Goal: Communication & Community: Answer question/provide support

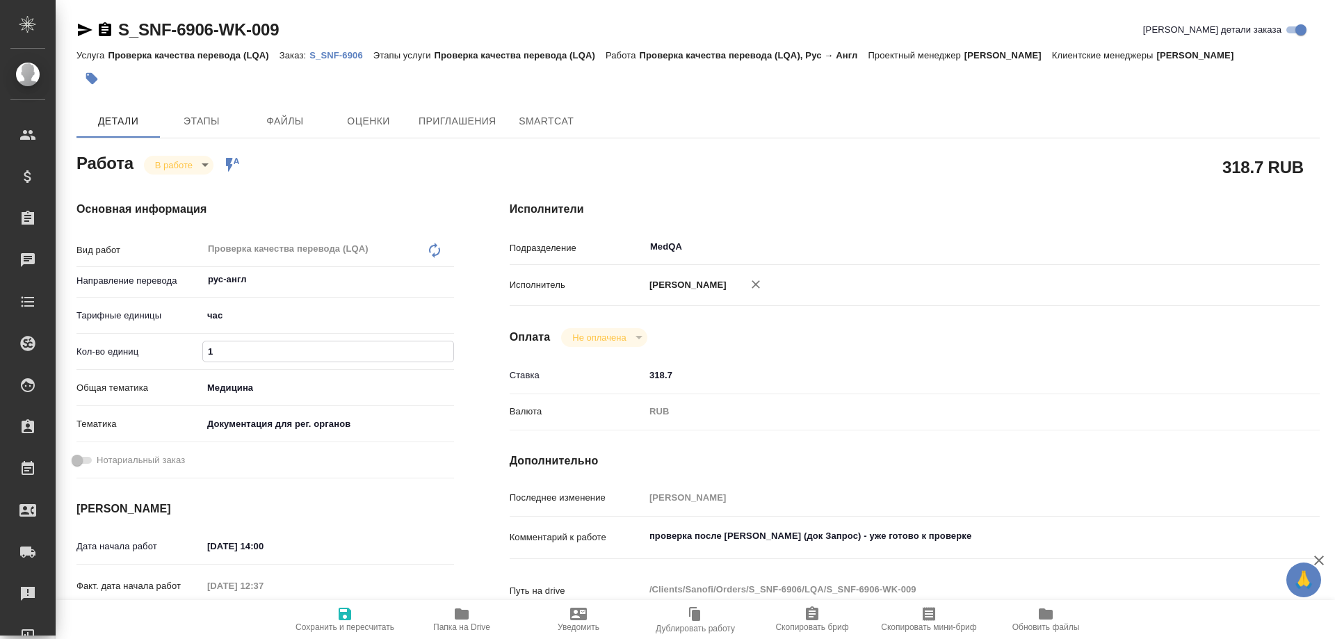
drag, startPoint x: 248, startPoint y: 349, endPoint x: 190, endPoint y: 353, distance: 57.8
click at [190, 353] on div "Кол-во единиц 1" at bounding box center [266, 351] width 378 height 24
type input "0"
type input "0.5"
click at [343, 608] on icon "button" at bounding box center [345, 614] width 13 height 13
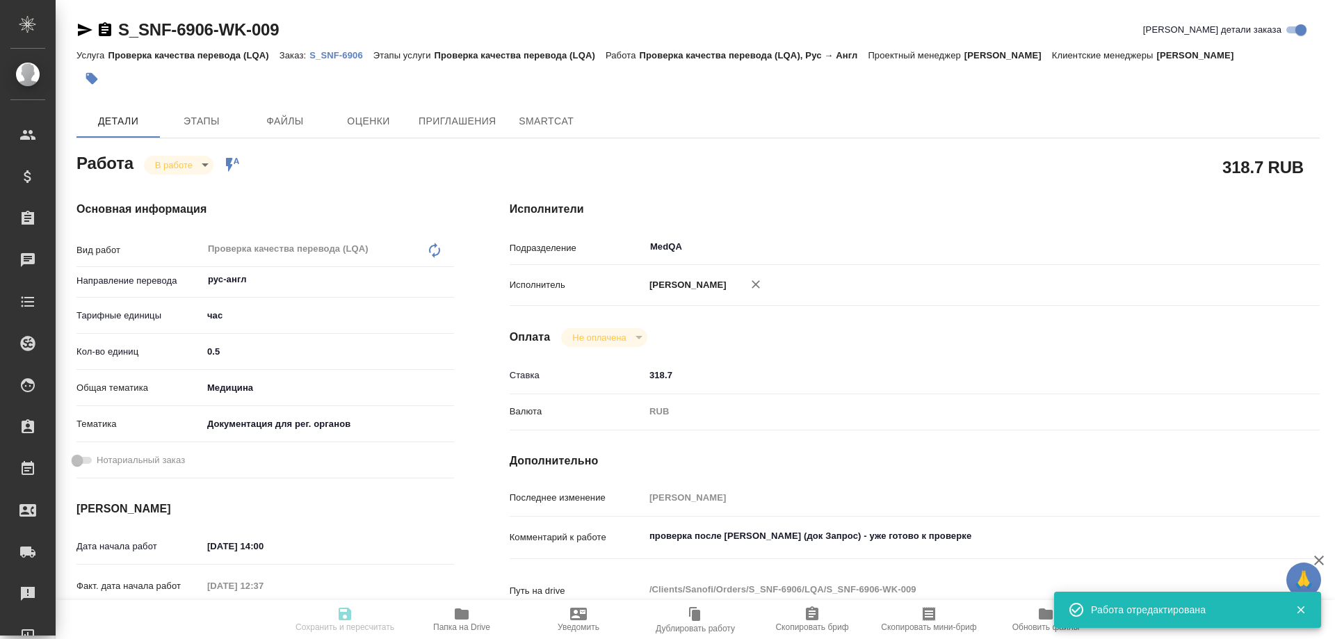
type input "inProgress"
type input "рус-англ"
type input "5a8b1489cc6b4906c91bfd93"
type input "0.5"
type input "med"
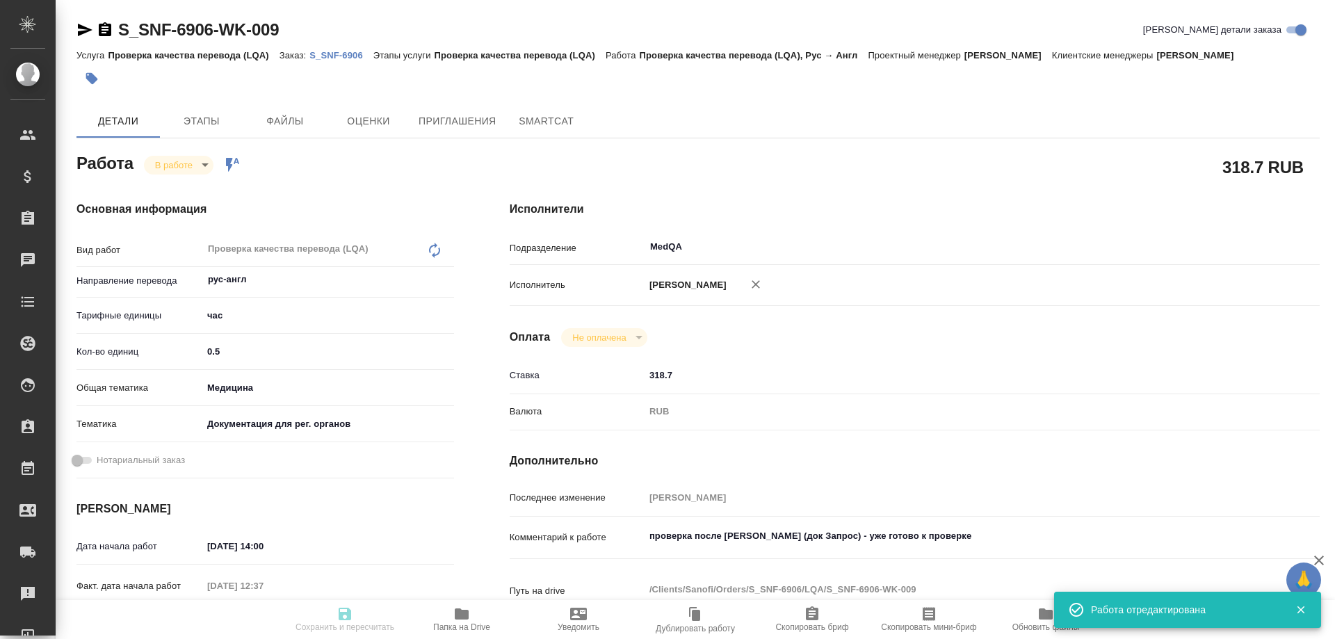
type input "5f647205b73bc97568ca66c6"
type input "22.09.2025 14:00"
type input "22.09.2025 12:37"
type input "22.09.2025 18:00"
type input "23.09.2025 12:00"
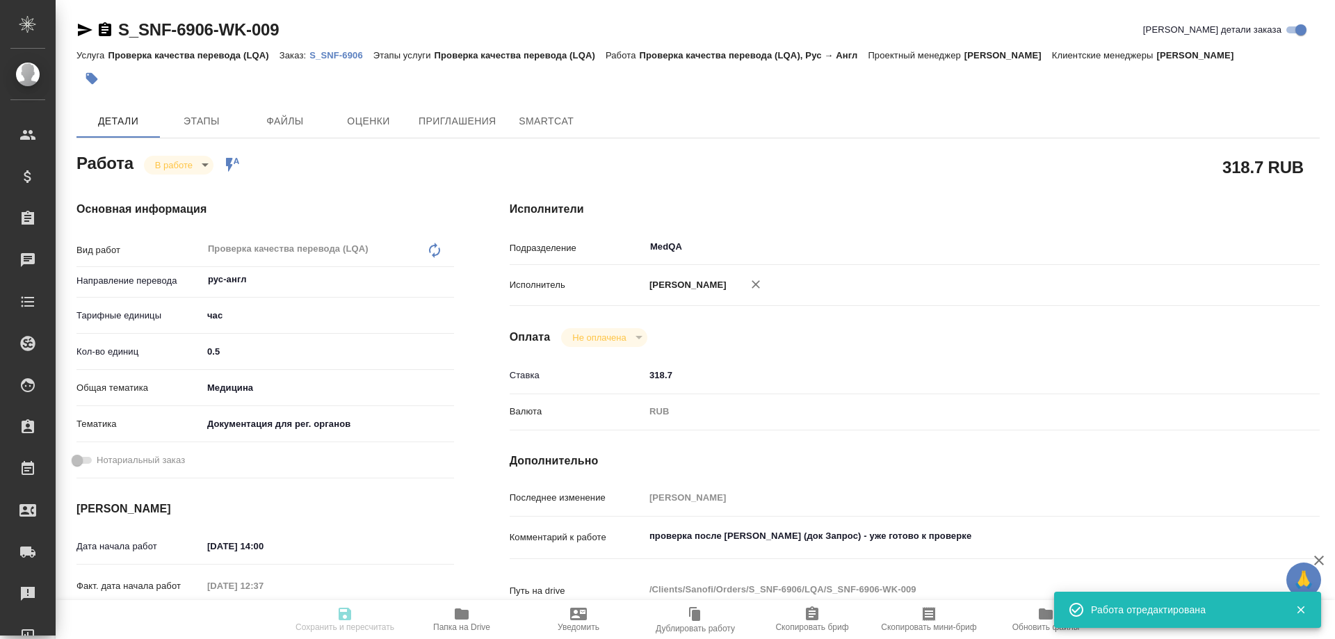
type input "MedQA"
type input "notPayed"
type input "318.7"
type input "RUB"
type input "Соловьева Елена"
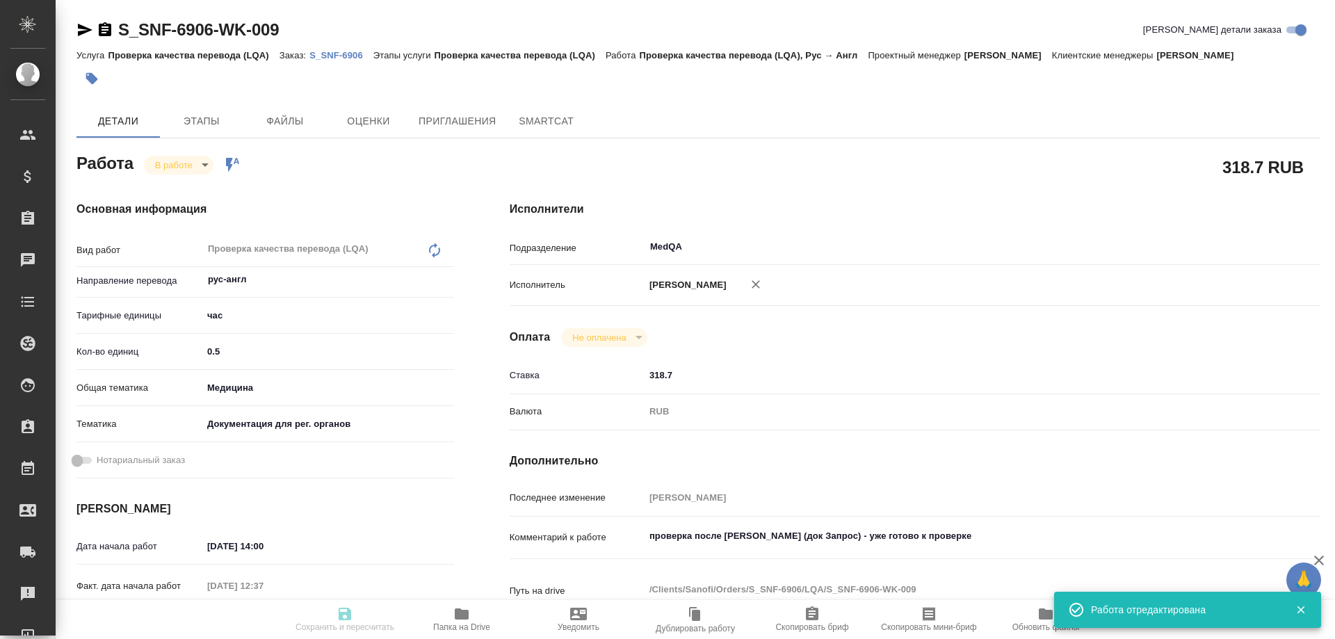
type input "S_SNF-6906"
type input "E005864792"
type input "Проверка качества перевода (LQA)"
type input "[PERSON_NAME]"
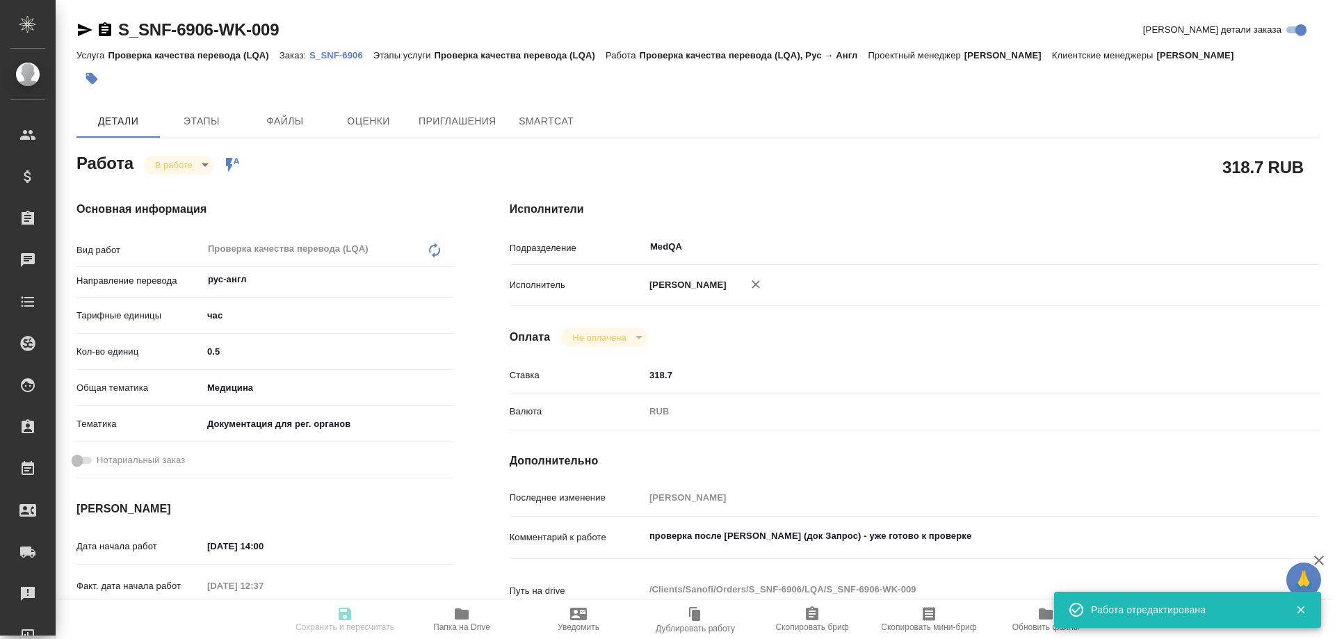
type input "/Clients/Sanofi/Orders/S_SNF-6906"
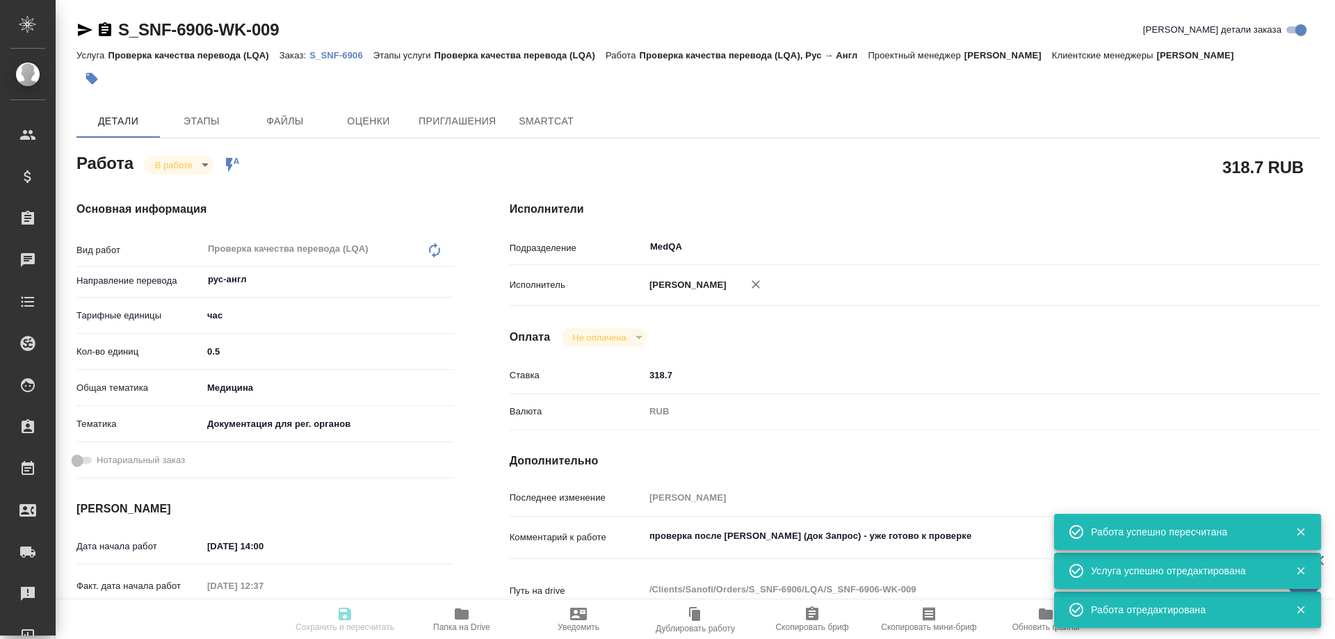
type input "inProgress"
type input "рус-англ"
type input "5a8b1489cc6b4906c91bfd93"
type input "0.5"
type input "med"
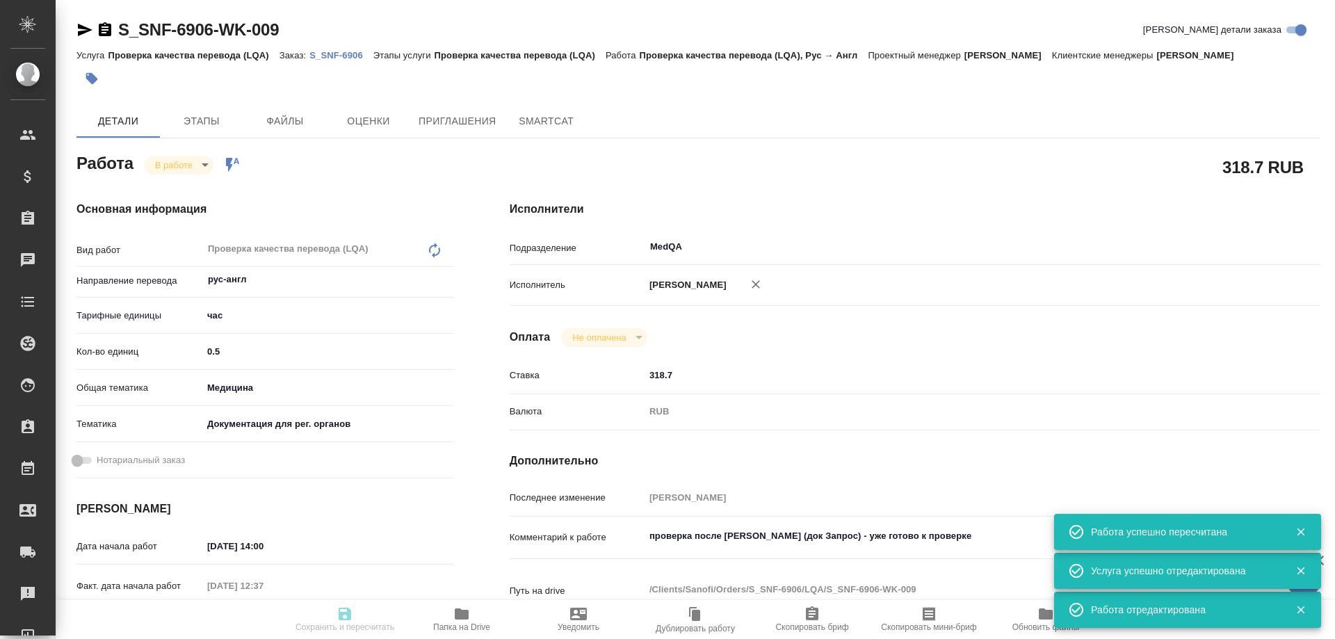
type input "5f647205b73bc97568ca66c6"
type input "22.09.2025 14:00"
type input "22.09.2025 12:37"
type input "22.09.2025 18:00"
type input "23.09.2025 12:00"
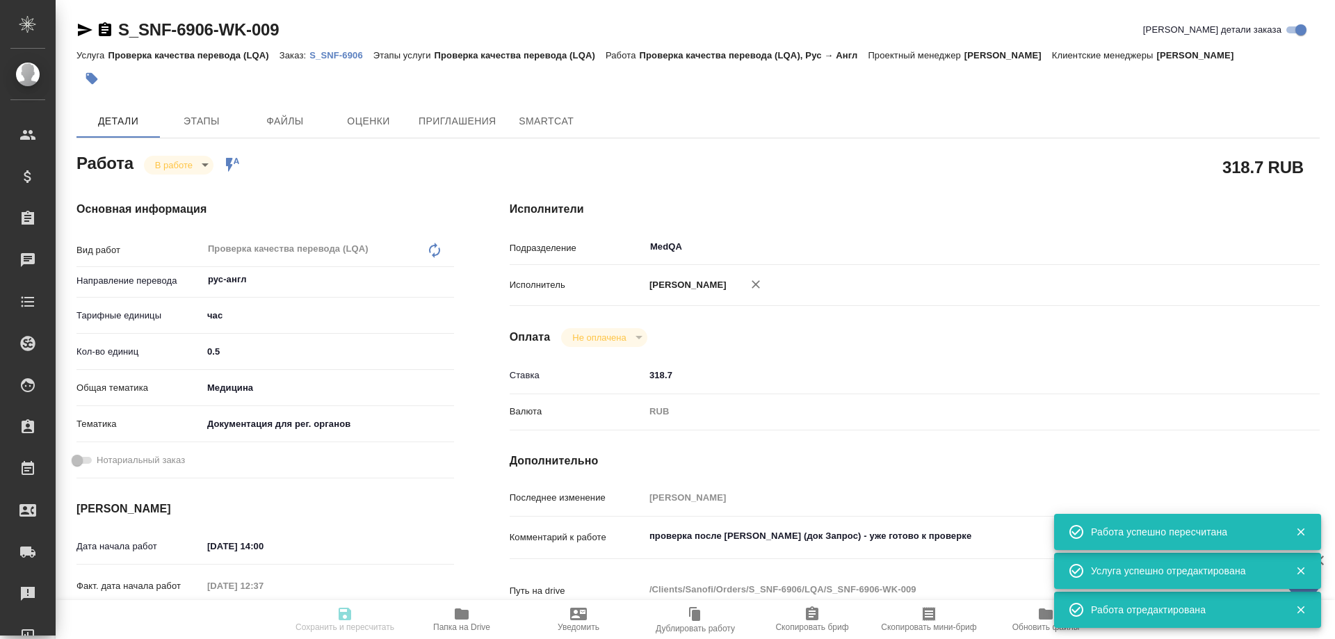
type input "MedQA"
type input "notPayed"
type input "318.7"
type input "RUB"
type input "Соловьева Елена"
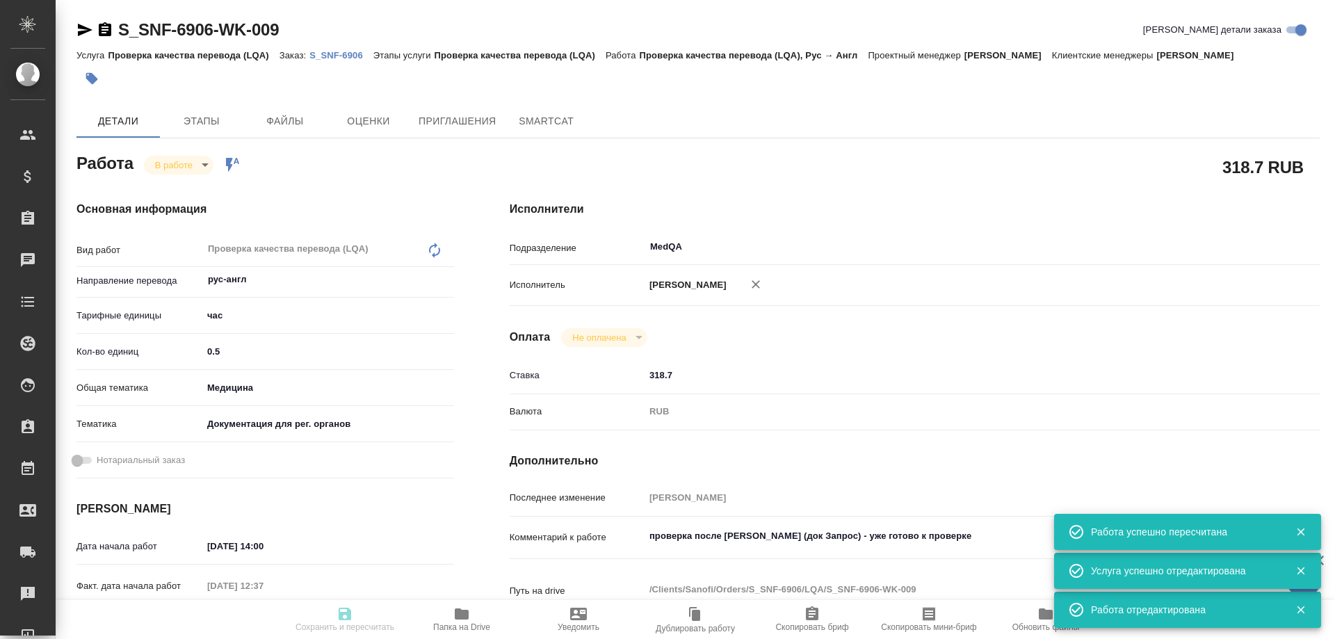
type input "S_SNF-6906"
type input "E005864792"
type input "Проверка качества перевода (LQA)"
type input "Сайдашева Диляра"
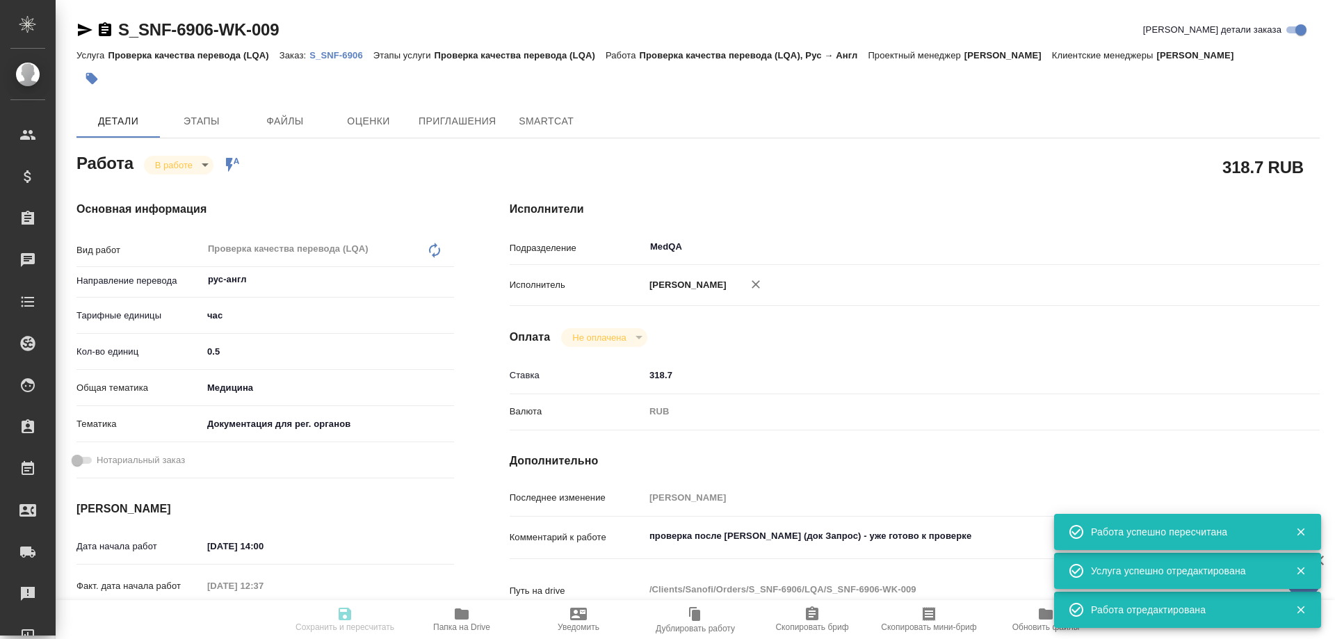
type input "/Clients/Sanofi/Orders/S_SNF-6906"
click at [460, 614] on icon "button" at bounding box center [462, 614] width 14 height 11
click at [200, 166] on body "🙏 .cls-1 fill:#fff; AWATERA Solovyova Elena Клиенты Спецификации Заказы 0 Чаты …" at bounding box center [667, 319] width 1335 height 639
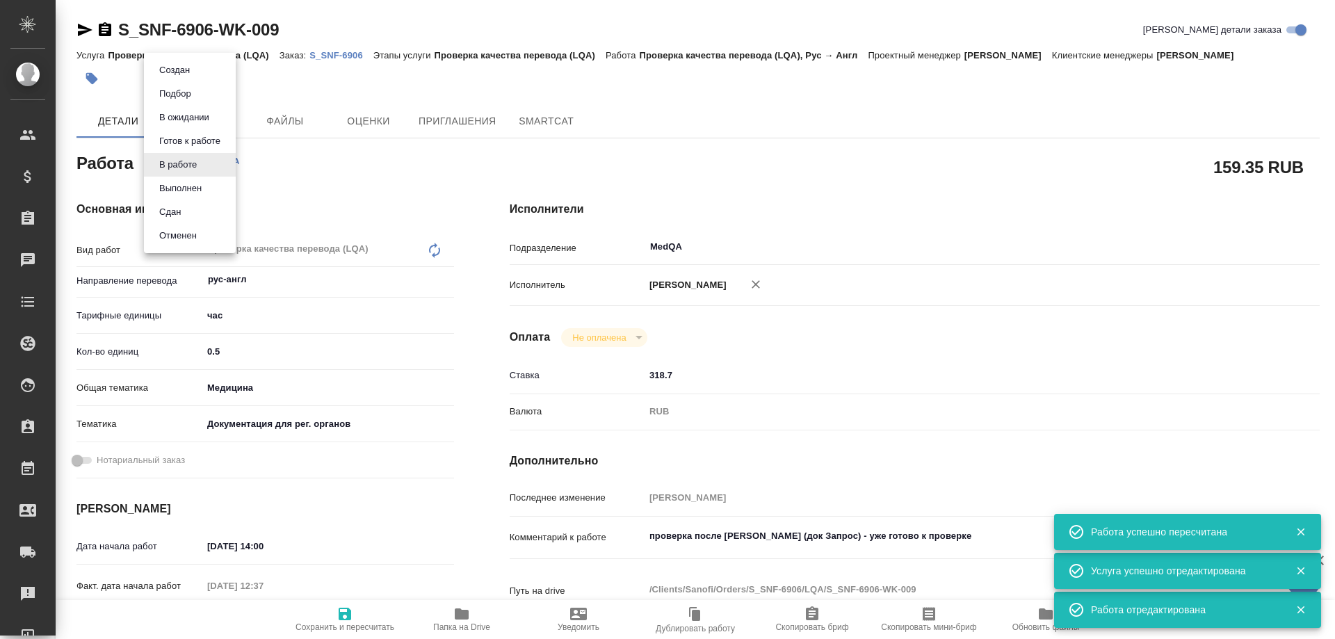
click at [188, 209] on li "Сдан" at bounding box center [190, 212] width 92 height 24
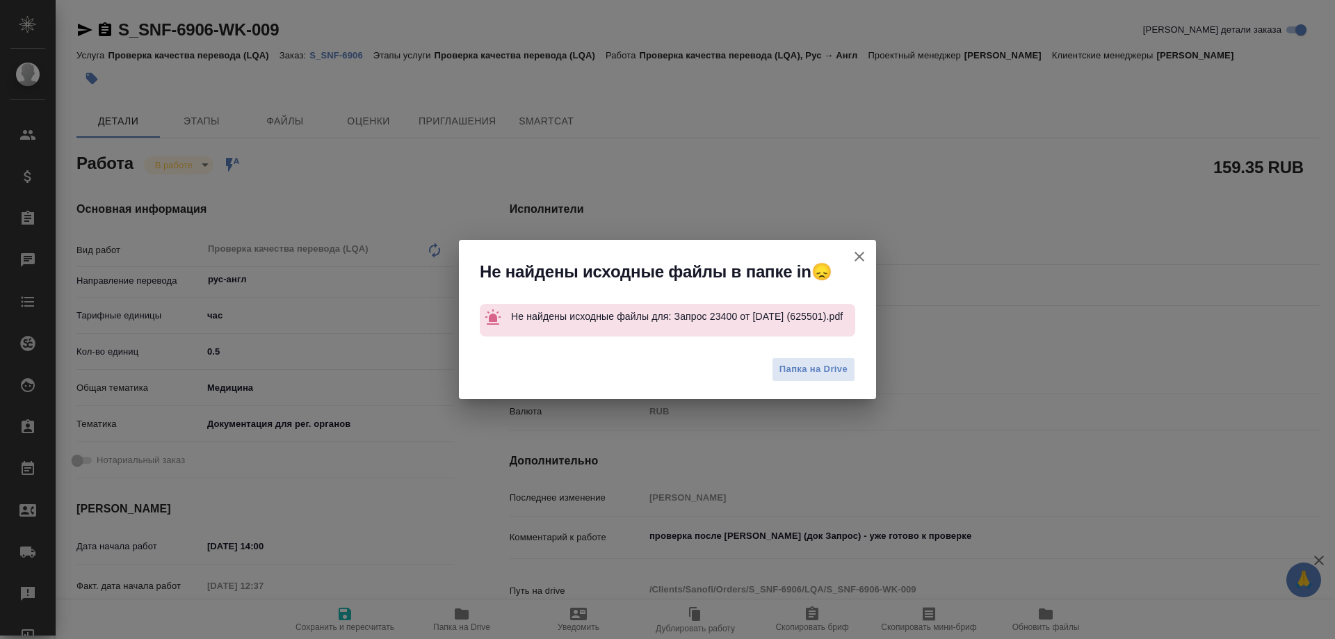
type textarea "x"
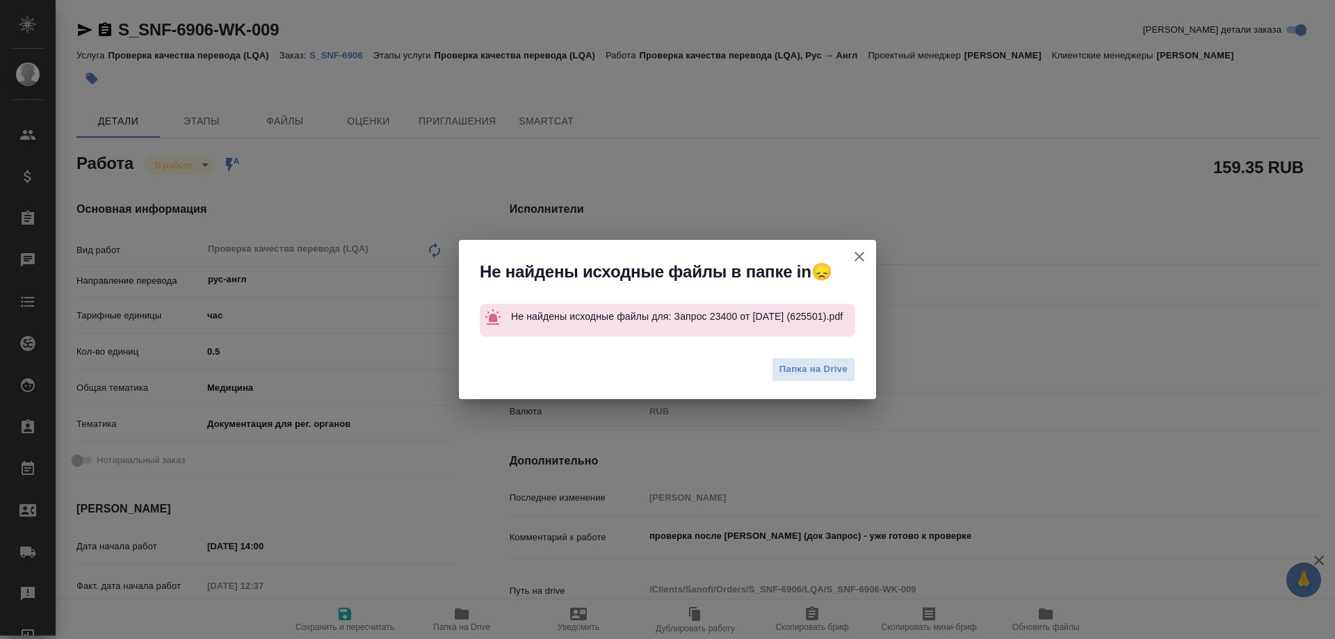
type textarea "x"
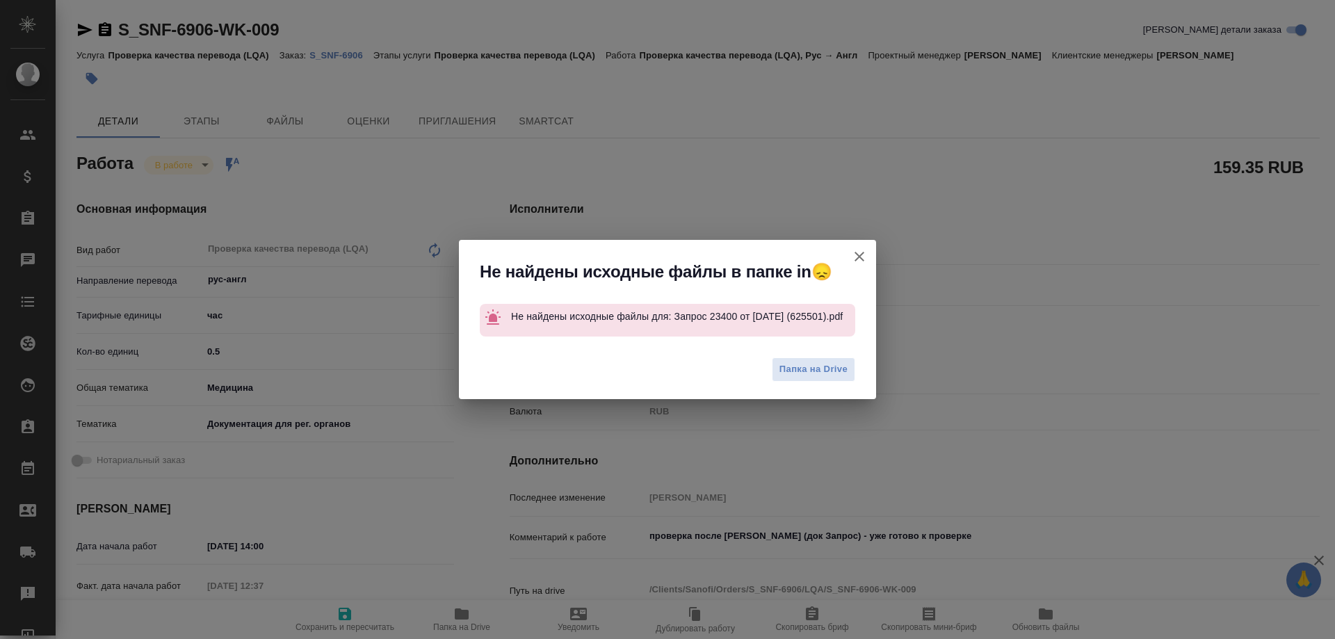
type textarea "x"
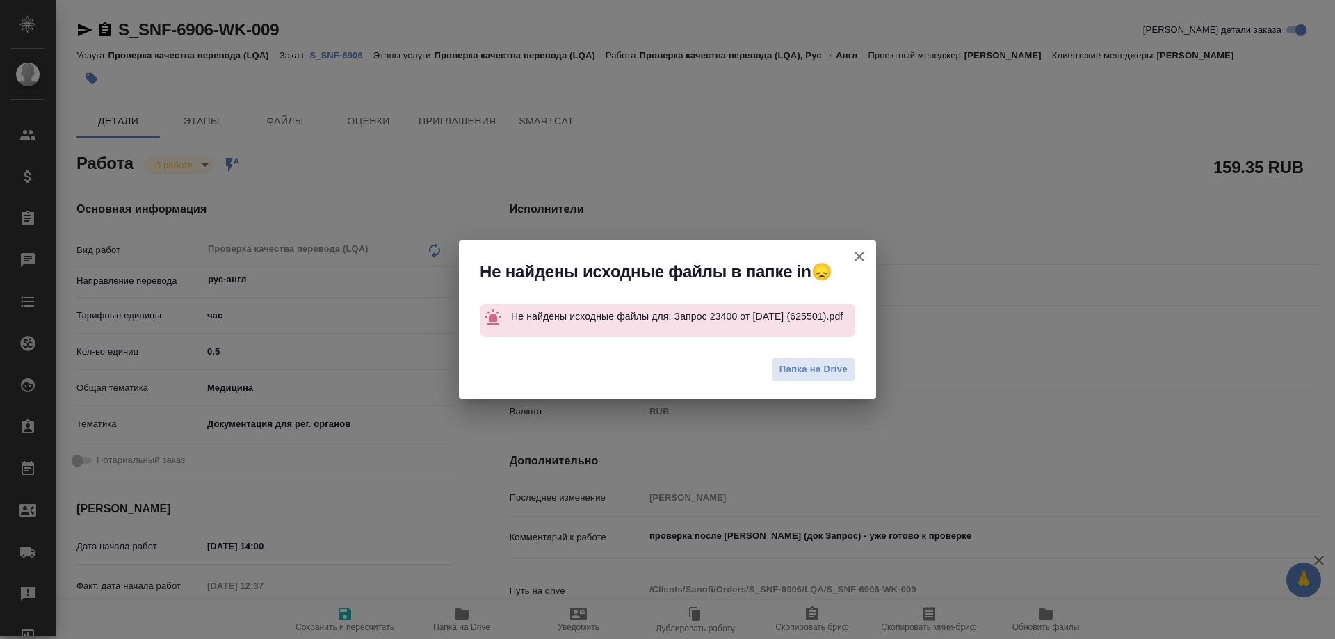
type textarea "x"
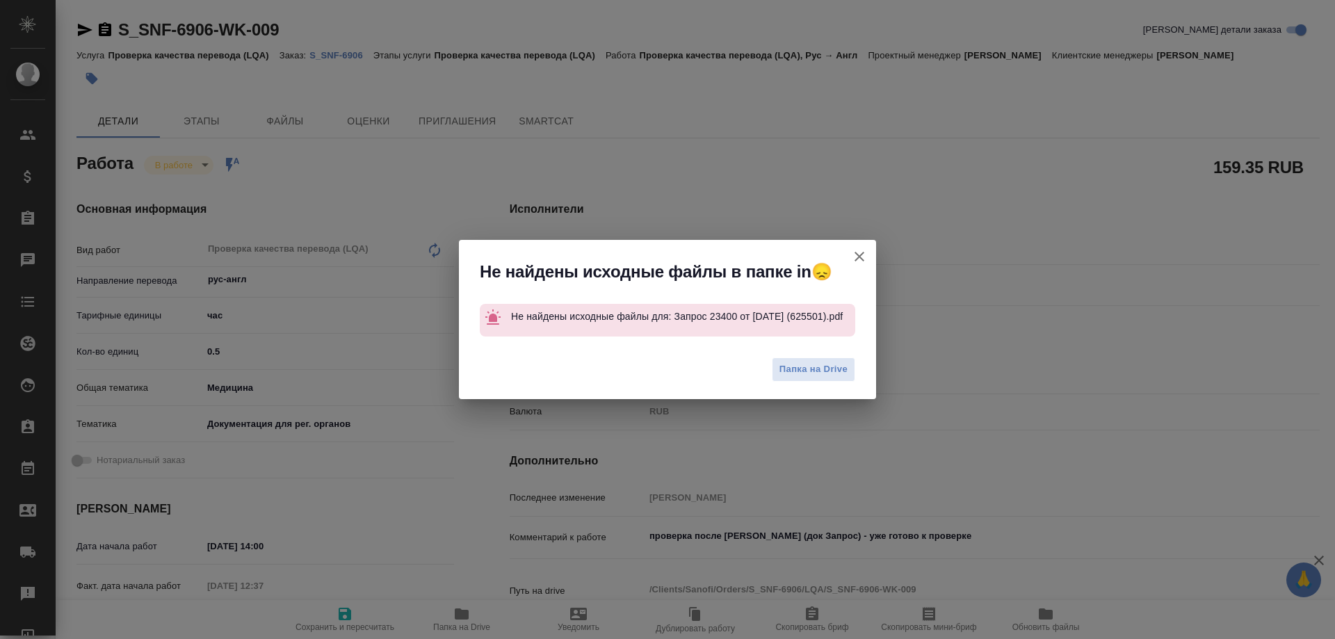
click at [858, 255] on icon "button" at bounding box center [860, 257] width 10 height 10
type textarea "x"
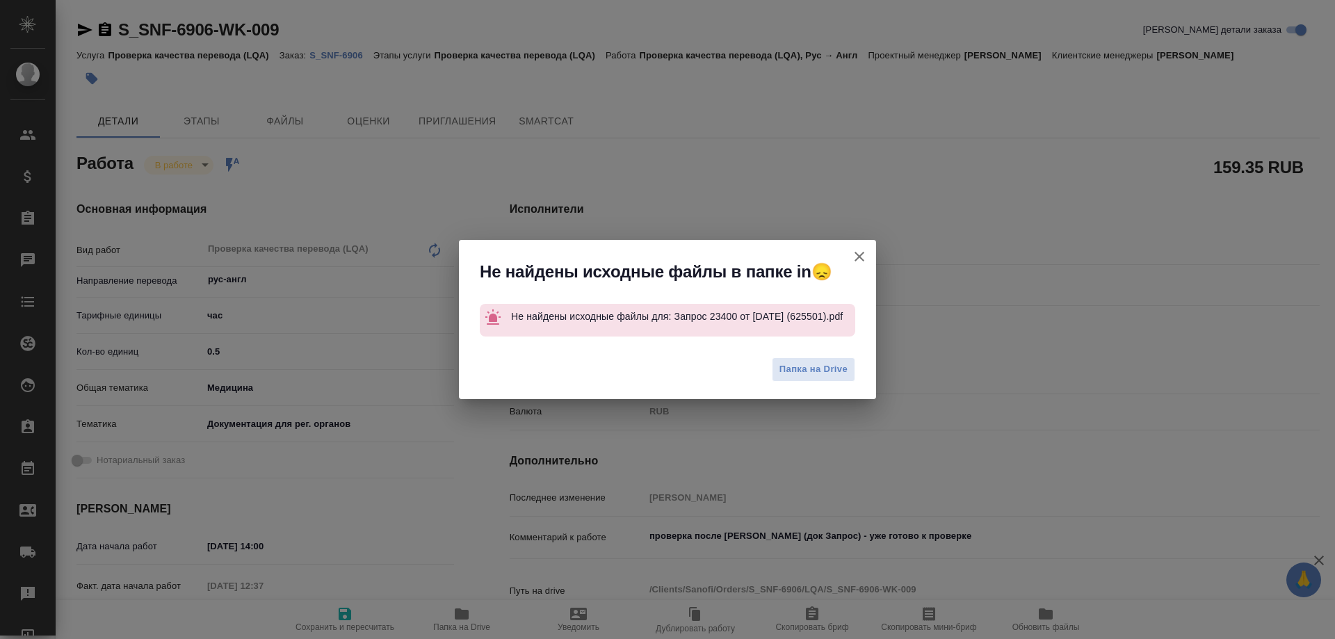
type textarea "x"
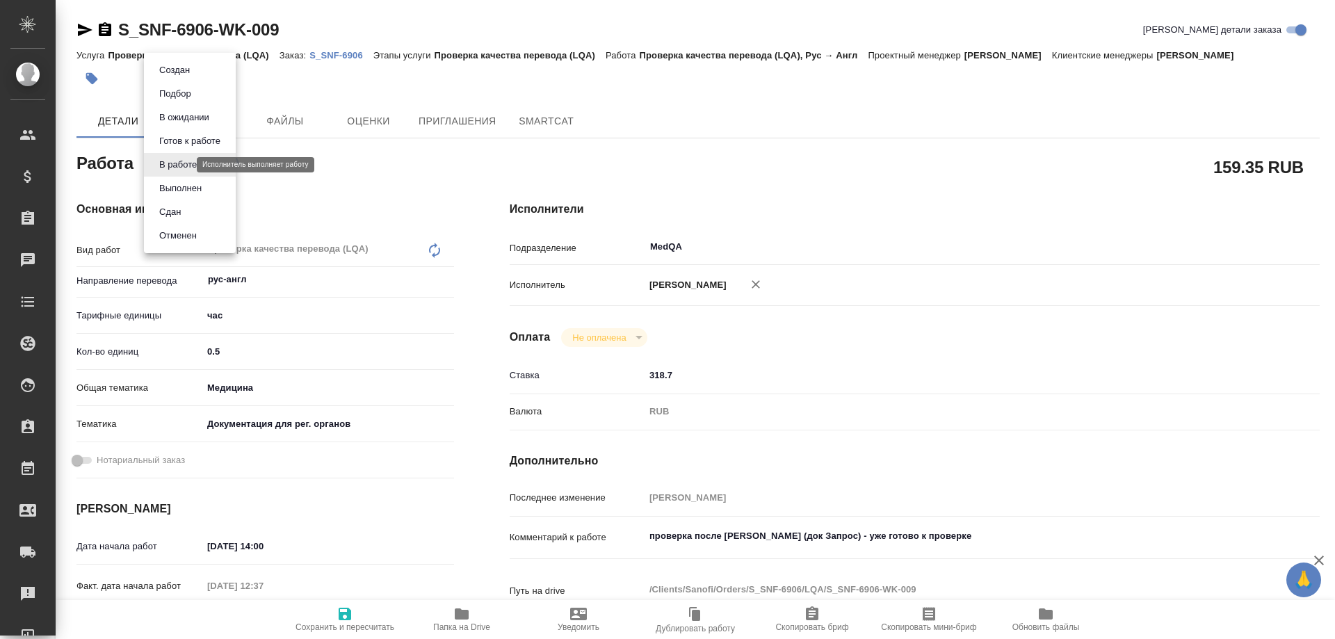
click at [163, 163] on body "🙏 .cls-1 fill:#fff; AWATERA Solovyova Elena Клиенты Спецификации Заказы 0 Чаты …" at bounding box center [667, 319] width 1335 height 639
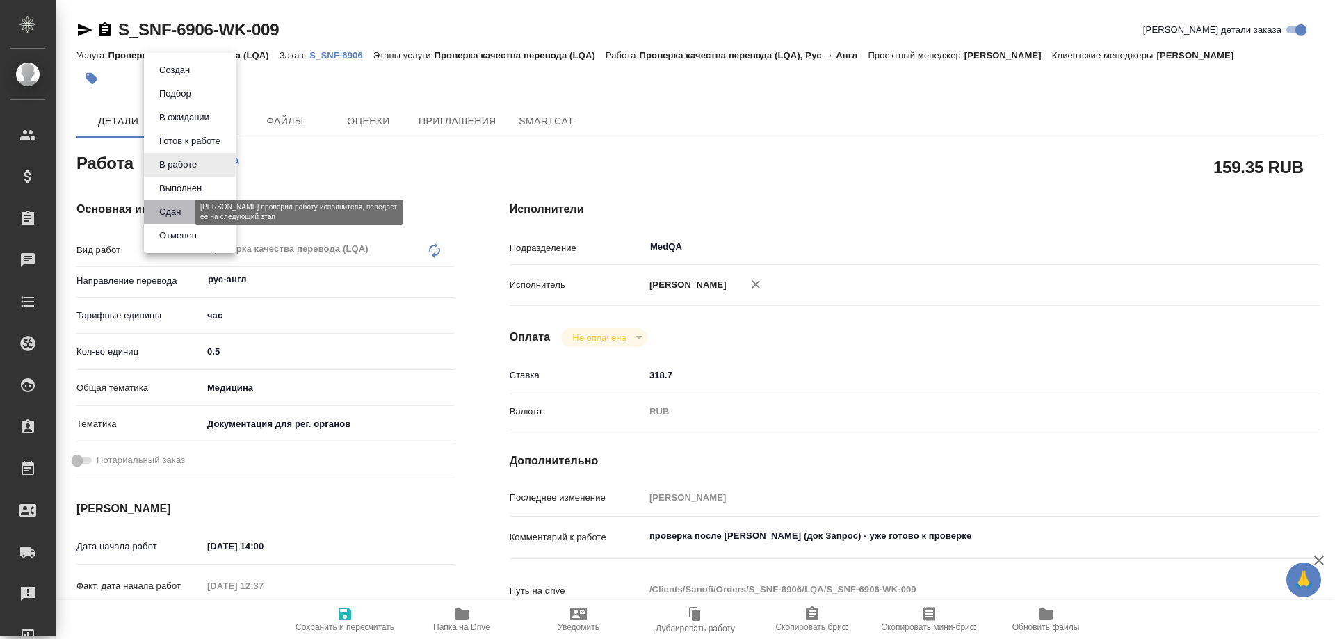
click at [172, 211] on button "Сдан" at bounding box center [170, 211] width 30 height 15
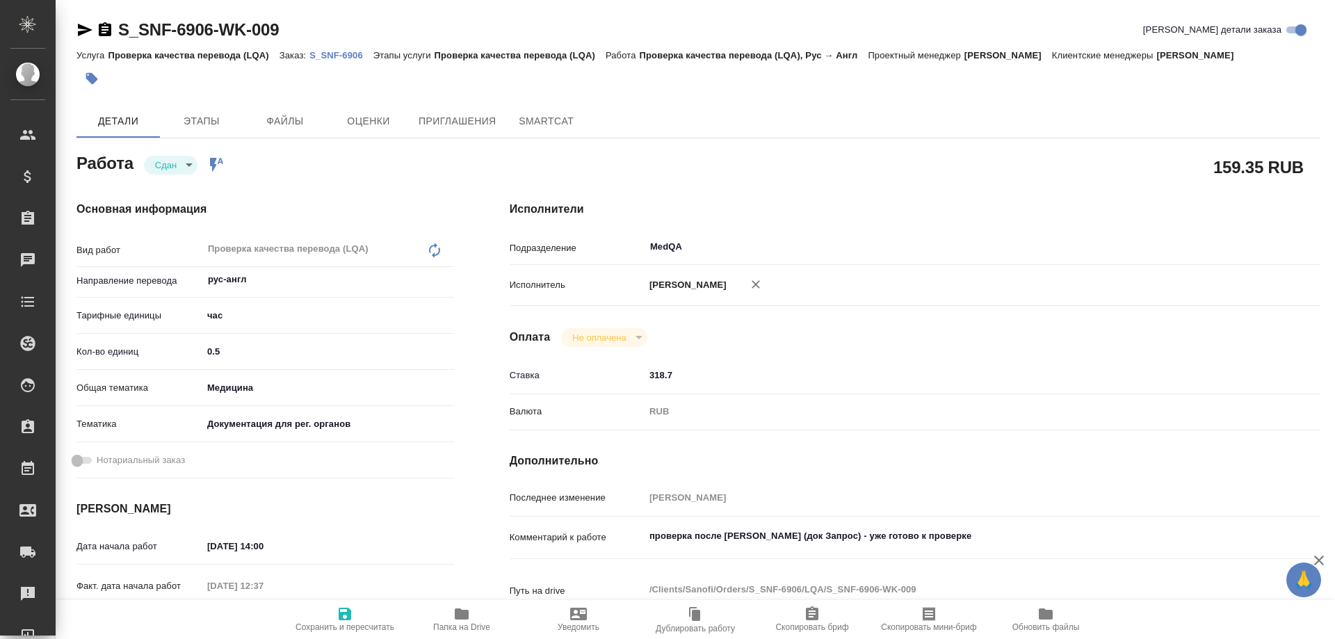
type textarea "x"
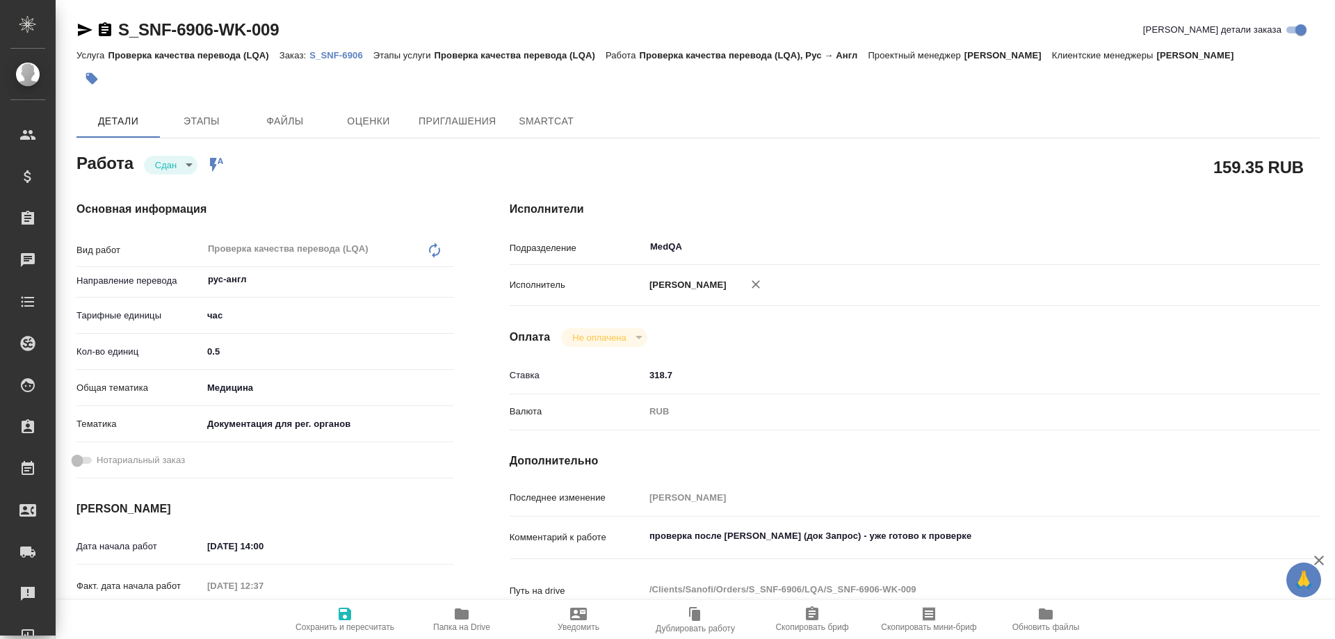
type textarea "x"
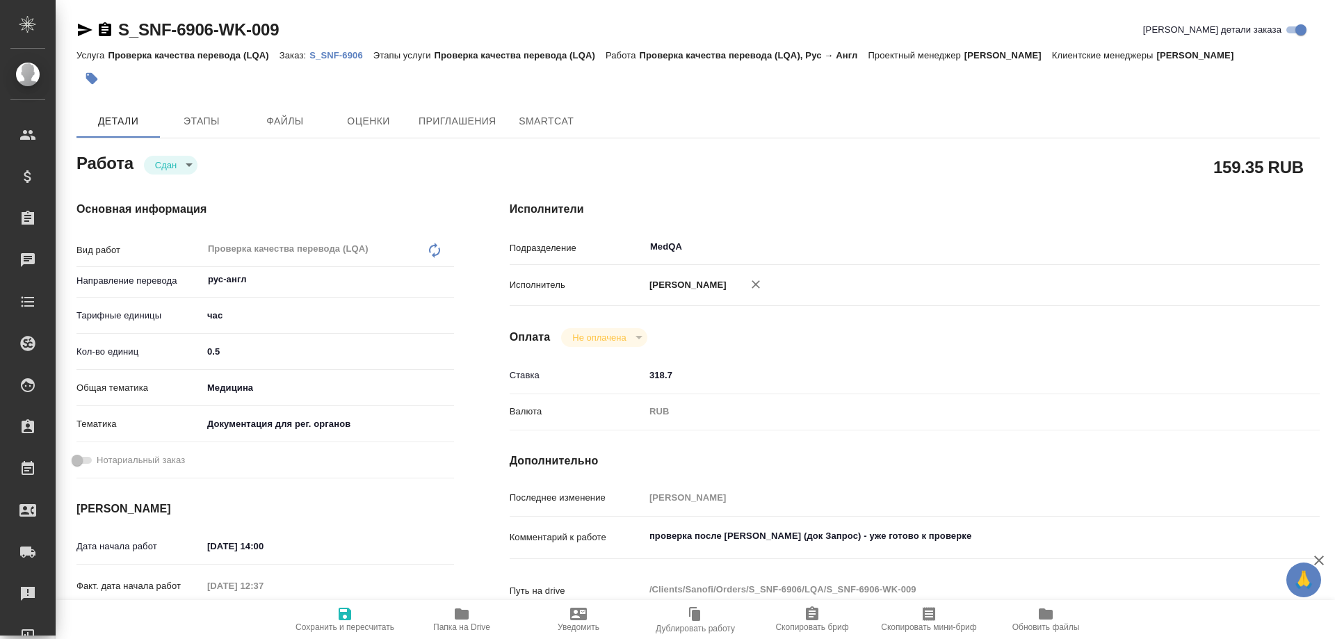
type textarea "x"
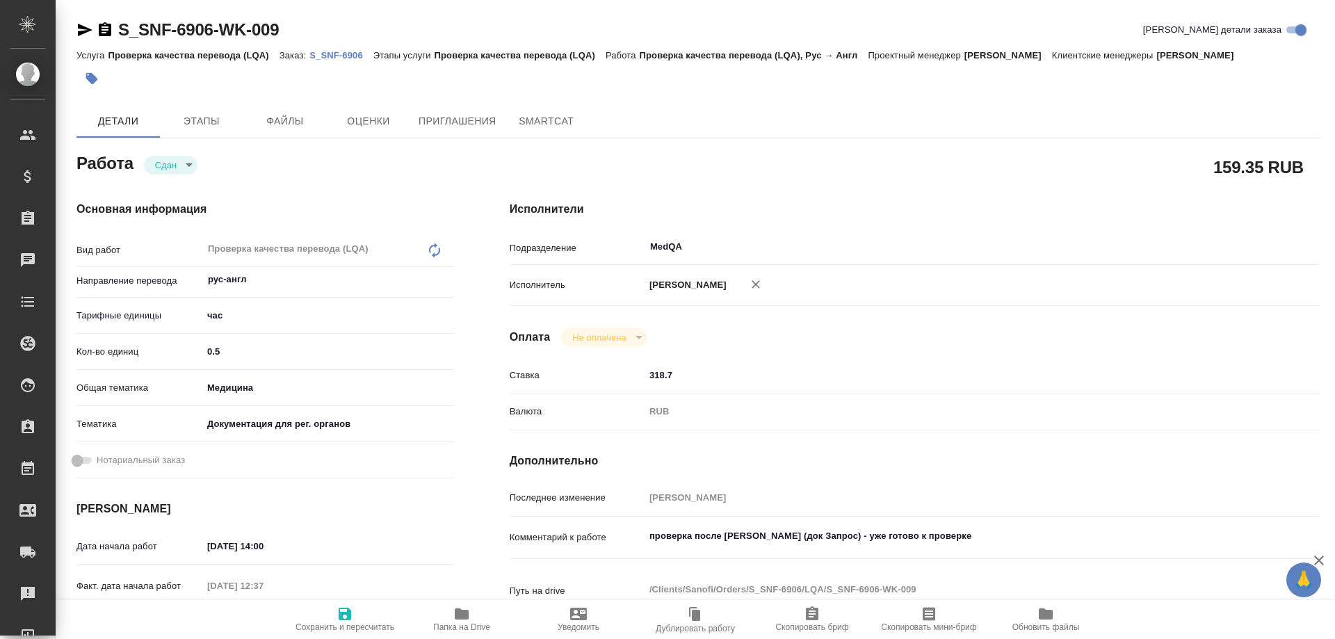
type textarea "x"
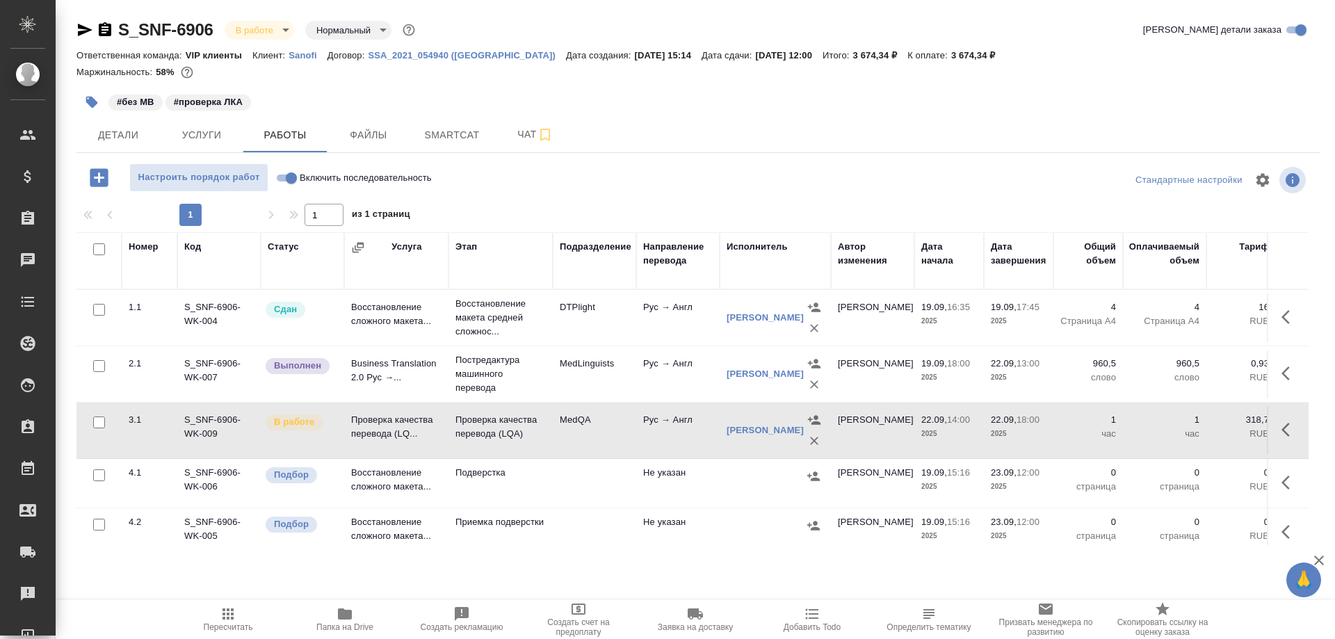
click at [284, 172] on input "Включить последовательность" at bounding box center [291, 178] width 50 height 17
checkbox input "true"
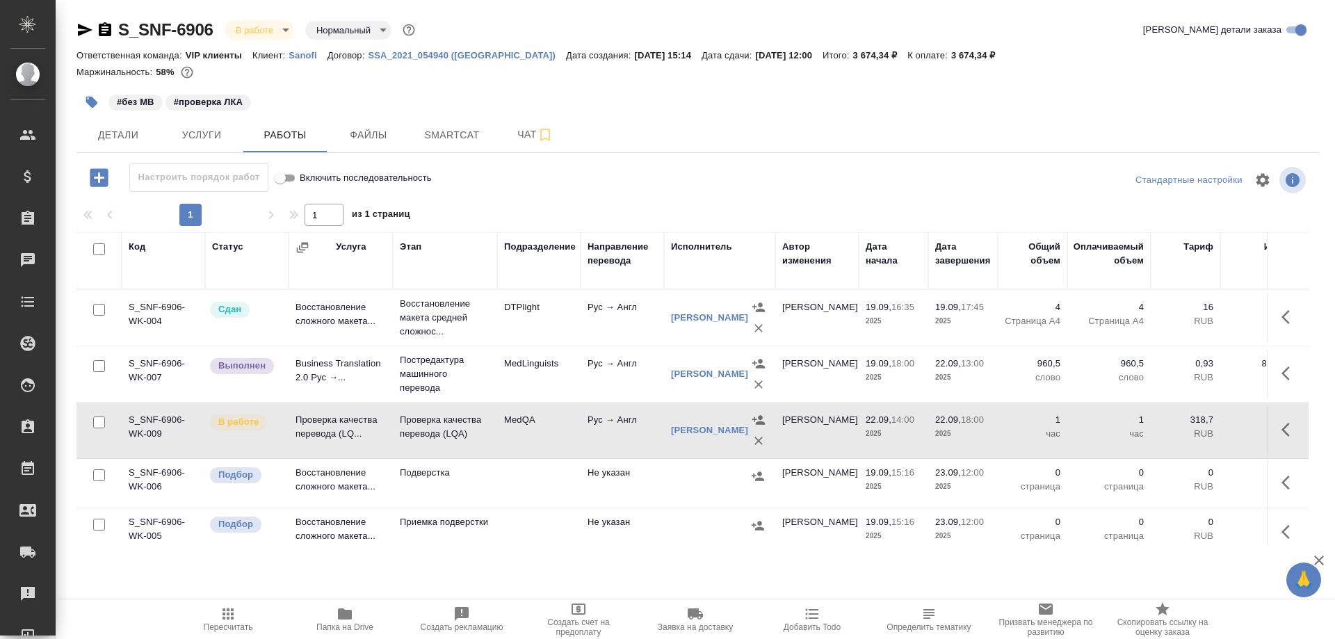
click at [289, 176] on input "Включить последовательность" at bounding box center [280, 178] width 50 height 17
checkbox input "false"
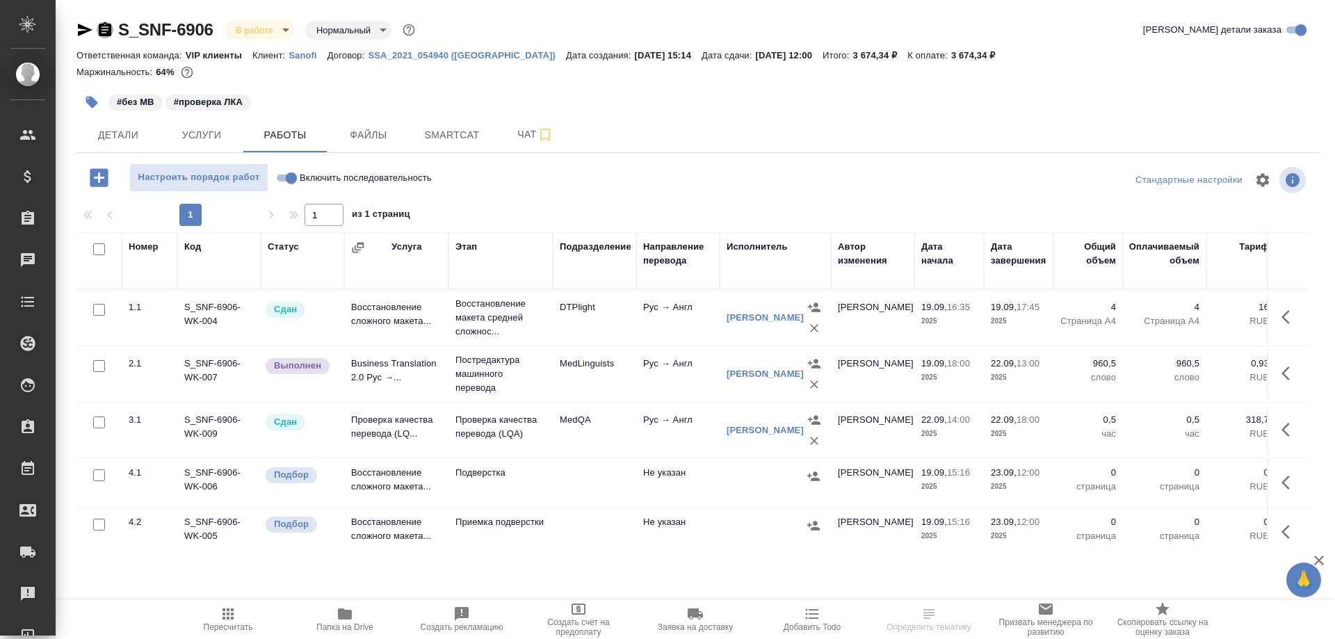
click at [108, 26] on icon "button" at bounding box center [105, 29] width 13 height 14
click at [82, 22] on icon "button" at bounding box center [85, 30] width 17 height 17
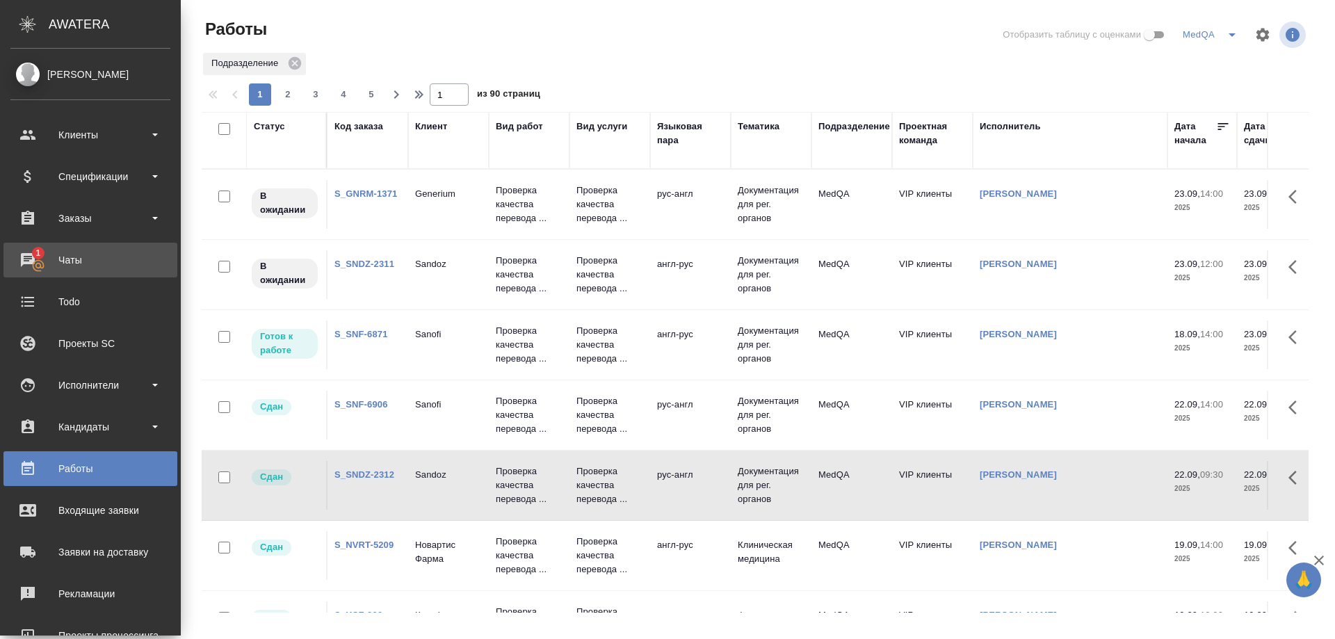
click at [24, 261] on div "Чаты" at bounding box center [90, 260] width 160 height 21
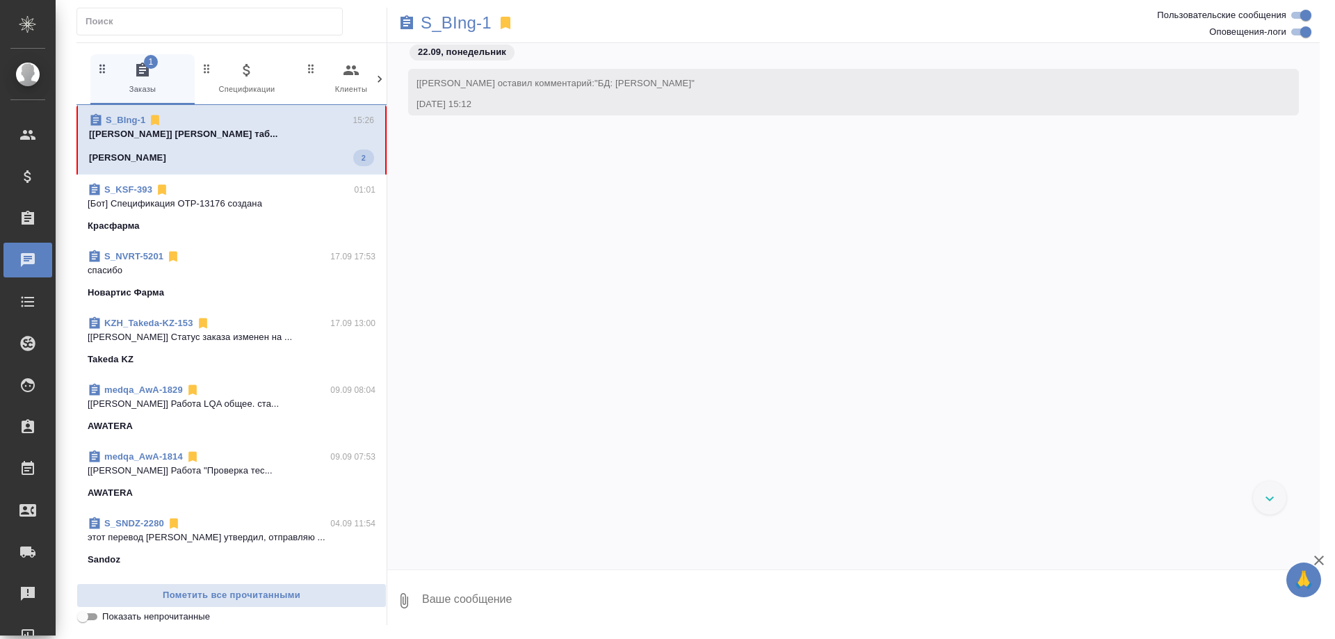
scroll to position [1792, 0]
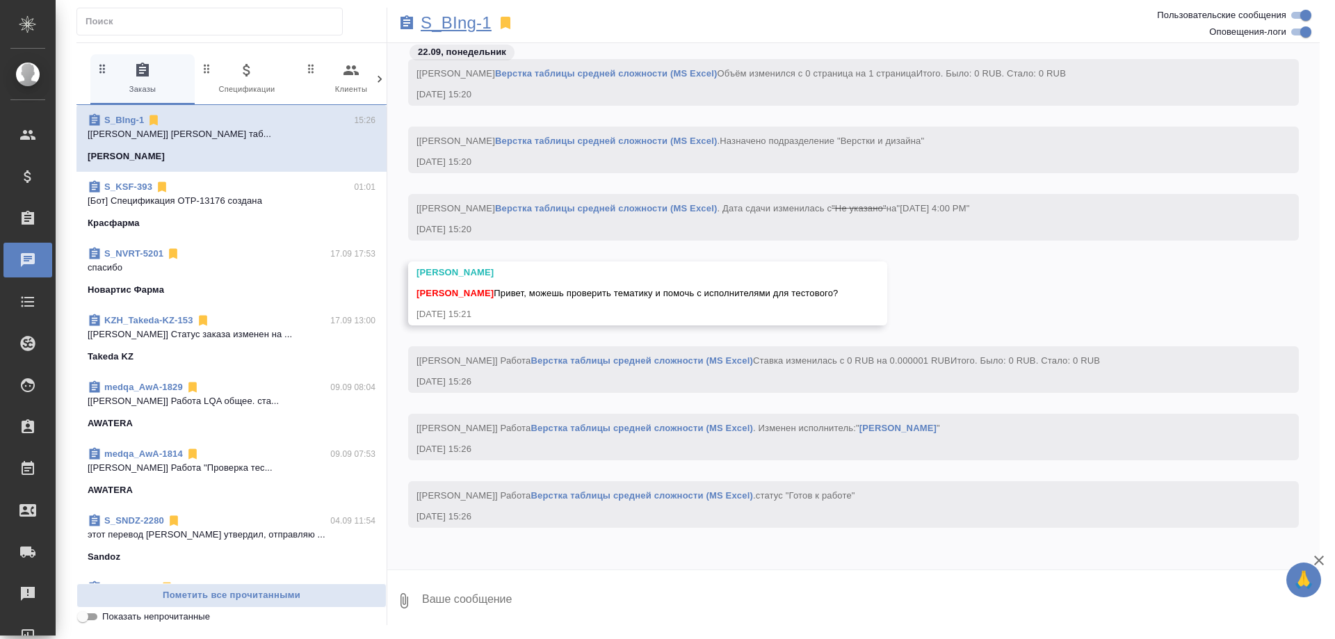
click at [433, 22] on p "S_BIng-1" at bounding box center [456, 23] width 71 height 14
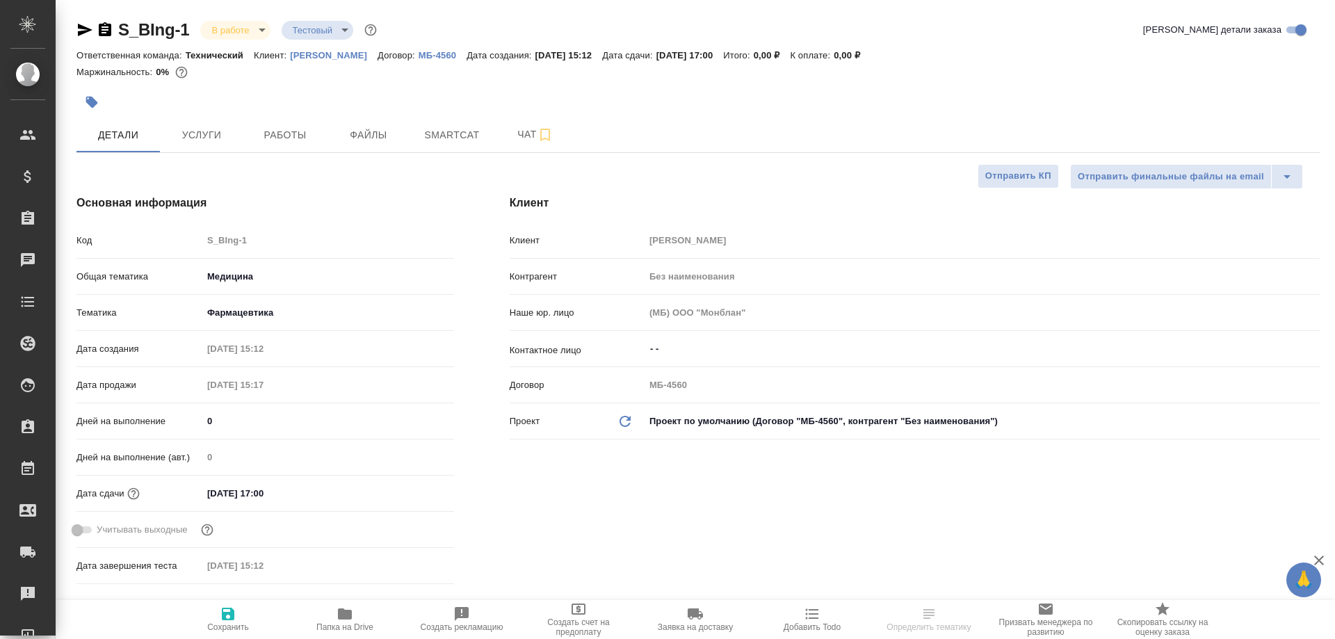
select select "RU"
click at [341, 618] on icon "button" at bounding box center [345, 614] width 14 height 11
click at [521, 137] on span "Чат" at bounding box center [535, 134] width 67 height 17
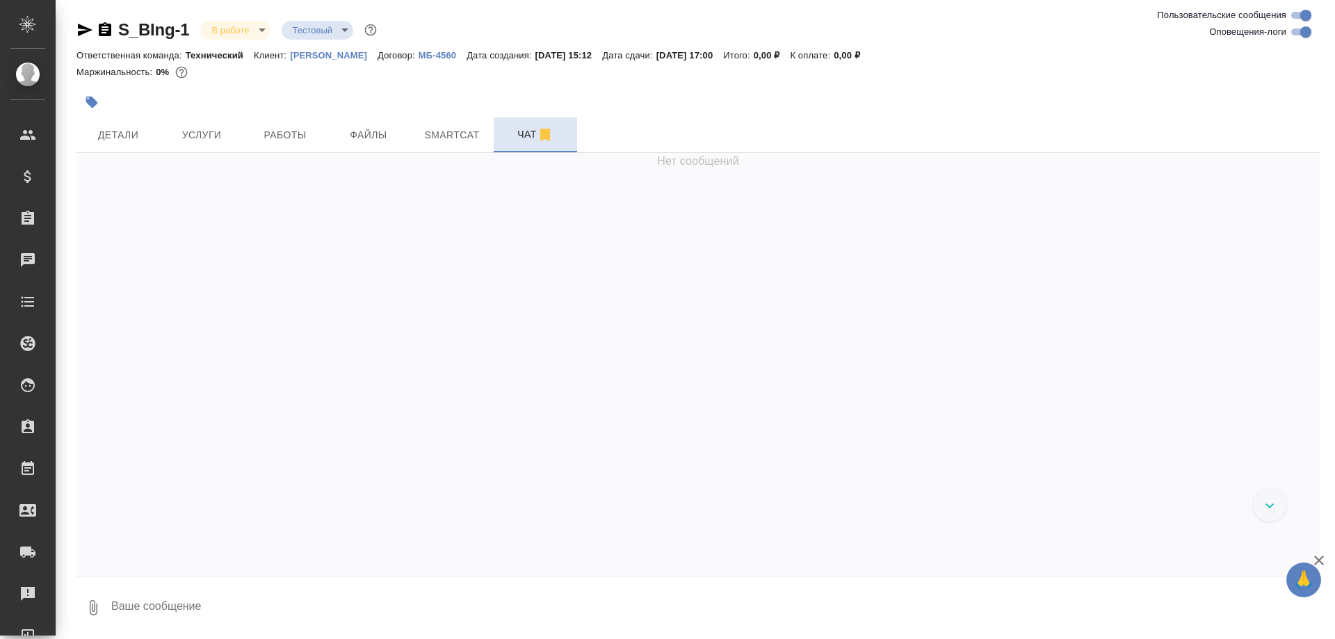
scroll to position [1881, 0]
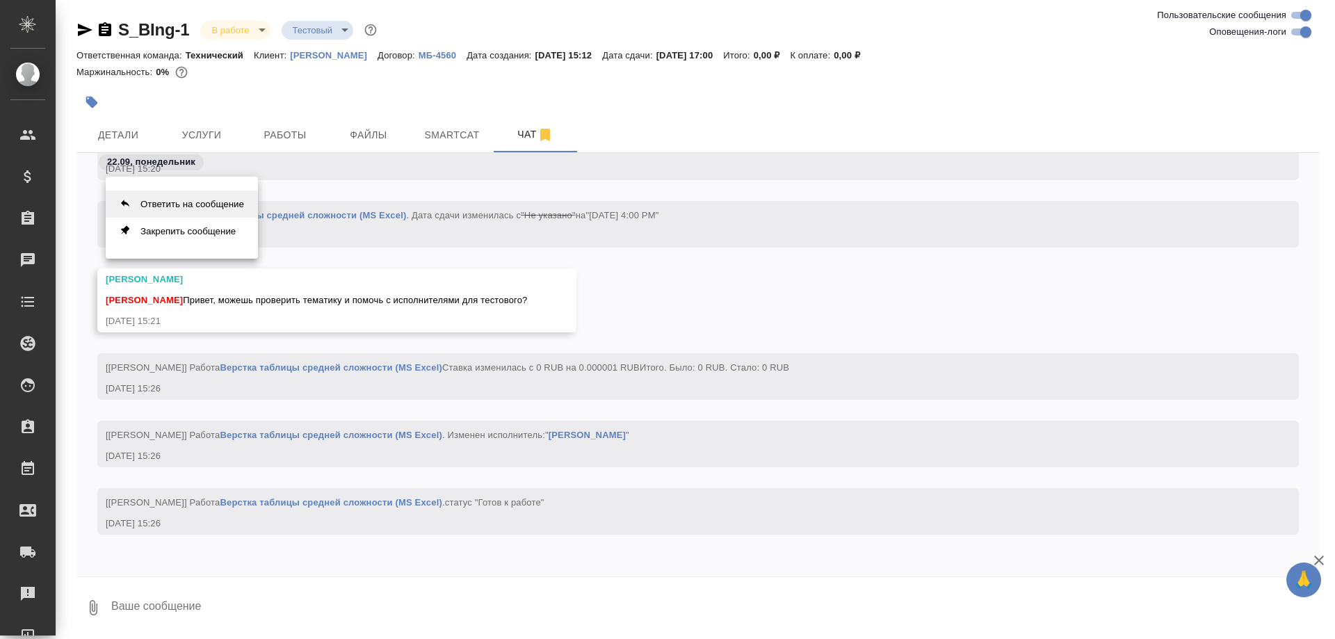
click at [199, 202] on button "Ответить на сообщение" at bounding box center [182, 204] width 152 height 27
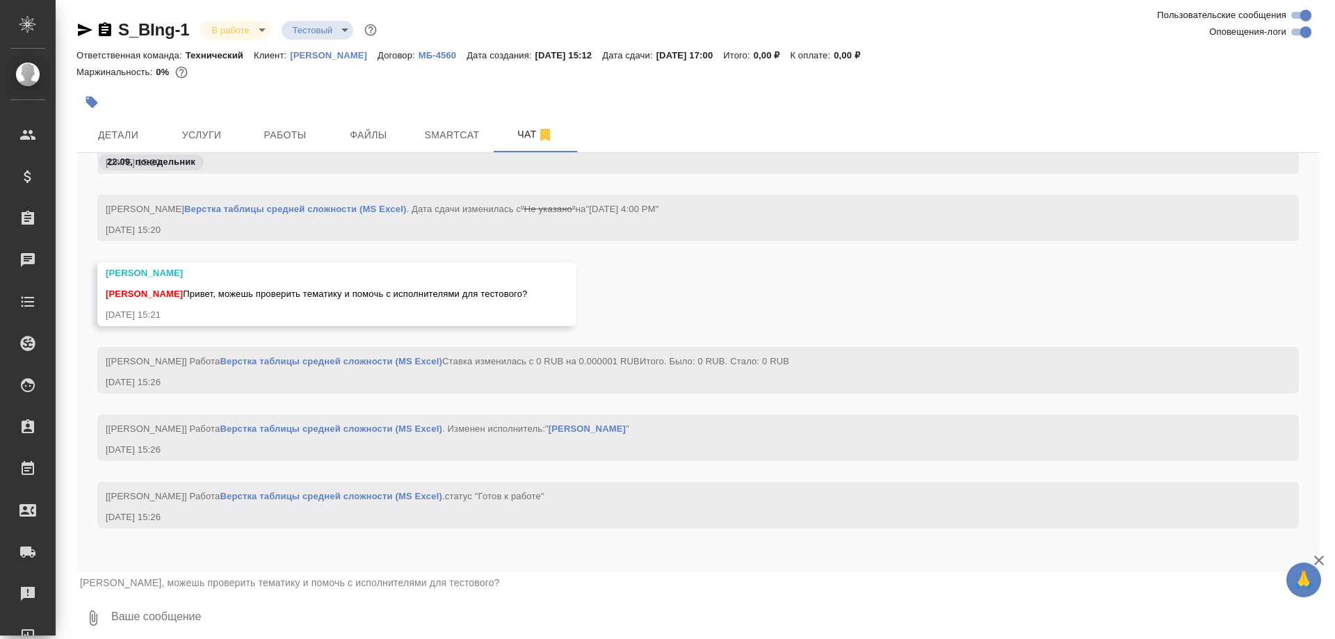
click at [178, 622] on textarea at bounding box center [715, 618] width 1210 height 47
type textarea "G"
type textarea "Привет! Смотрю"
click at [1318, 614] on button "submit" at bounding box center [1308, 618] width 23 height 47
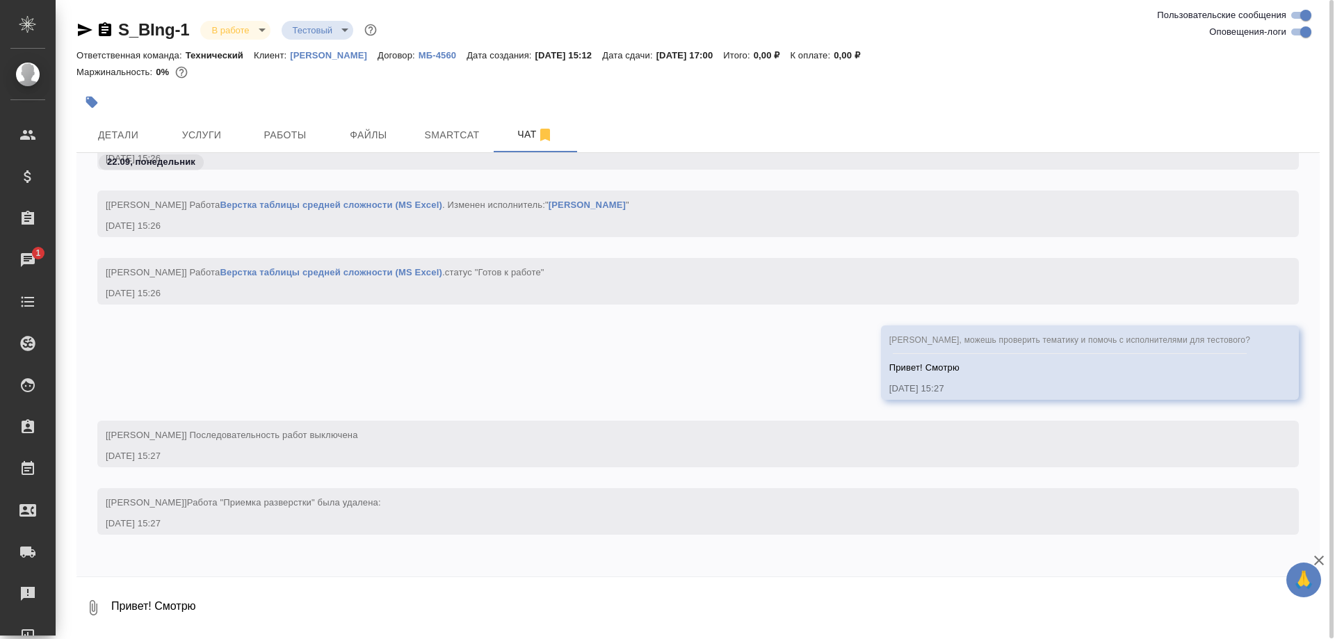
scroll to position [2404, 0]
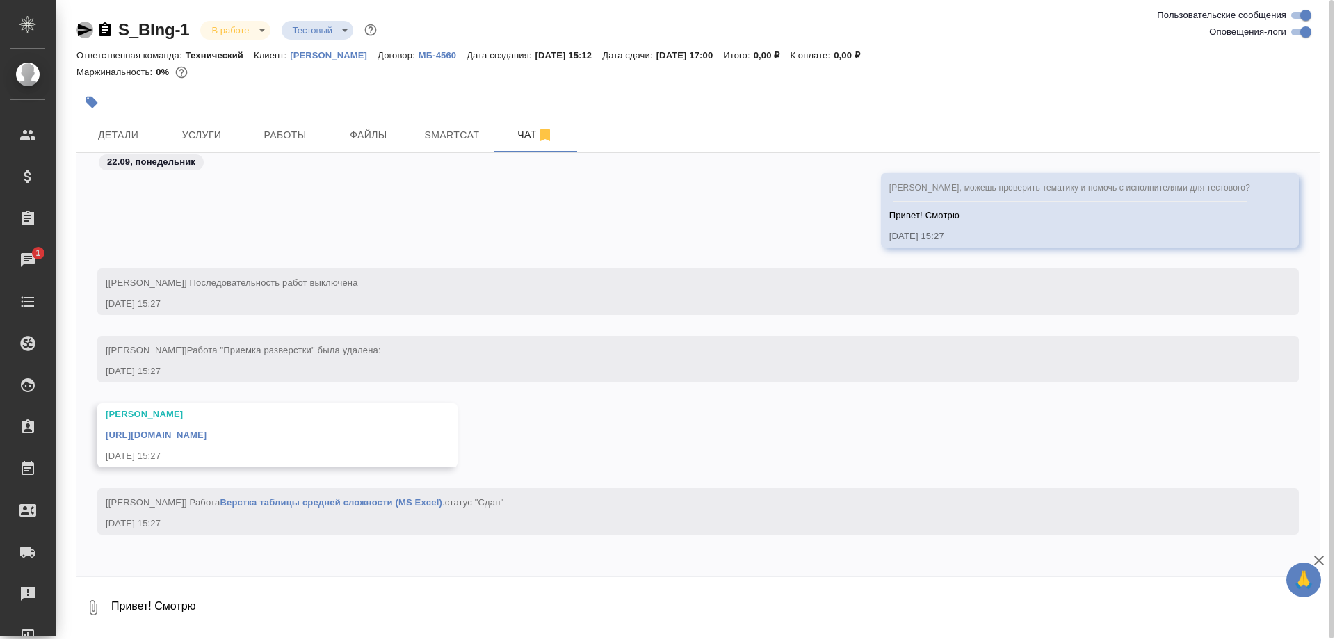
click at [83, 34] on icon "button" at bounding box center [85, 30] width 15 height 13
click at [172, 608] on textarea "Привет! Смотрю" at bounding box center [715, 607] width 1210 height 47
type textarea "#"
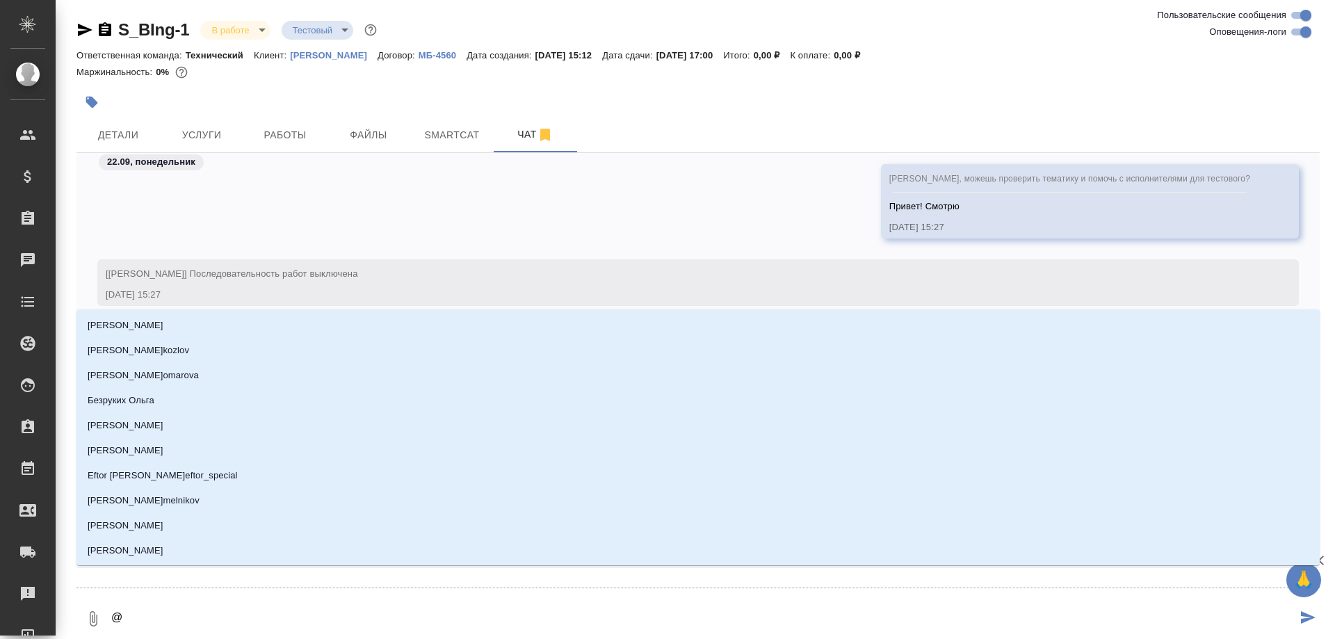
type textarea "@C"
type input "C"
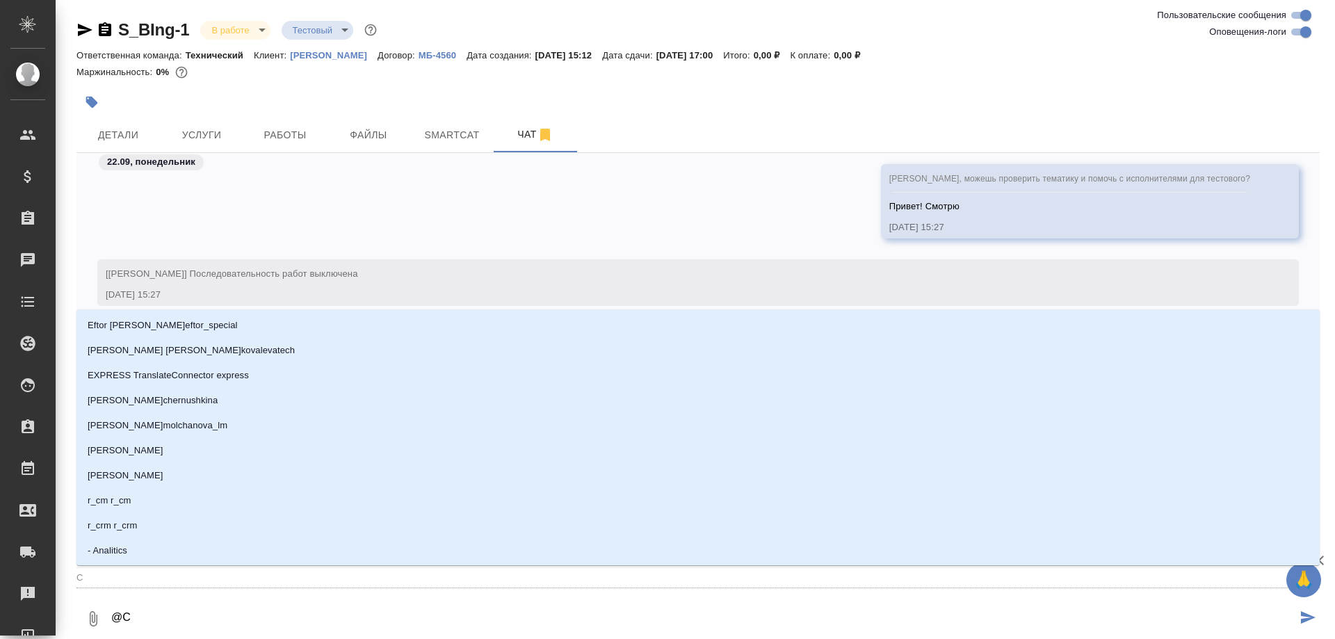
type textarea "@Ct"
type input "Ct"
type textarea "@Cth"
type input "Cth"
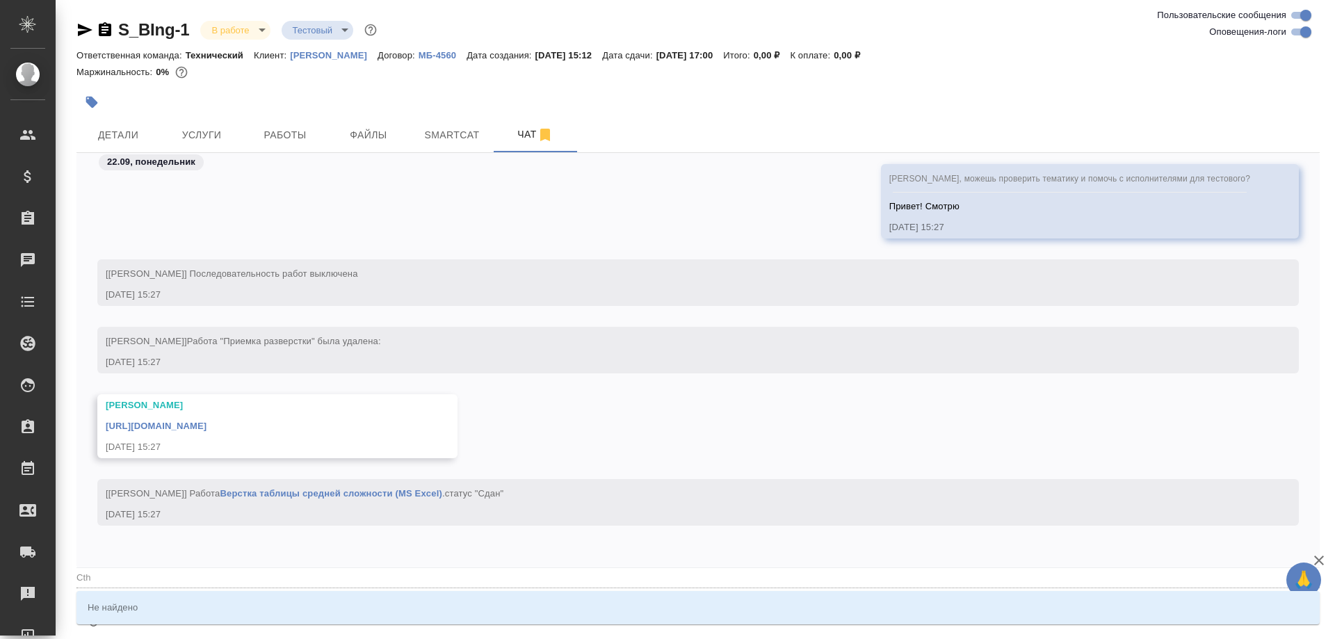
type textarea "@Cthu"
type input "Cthu"
type textarea "@Cth"
type input "Cth"
type textarea "@Ct"
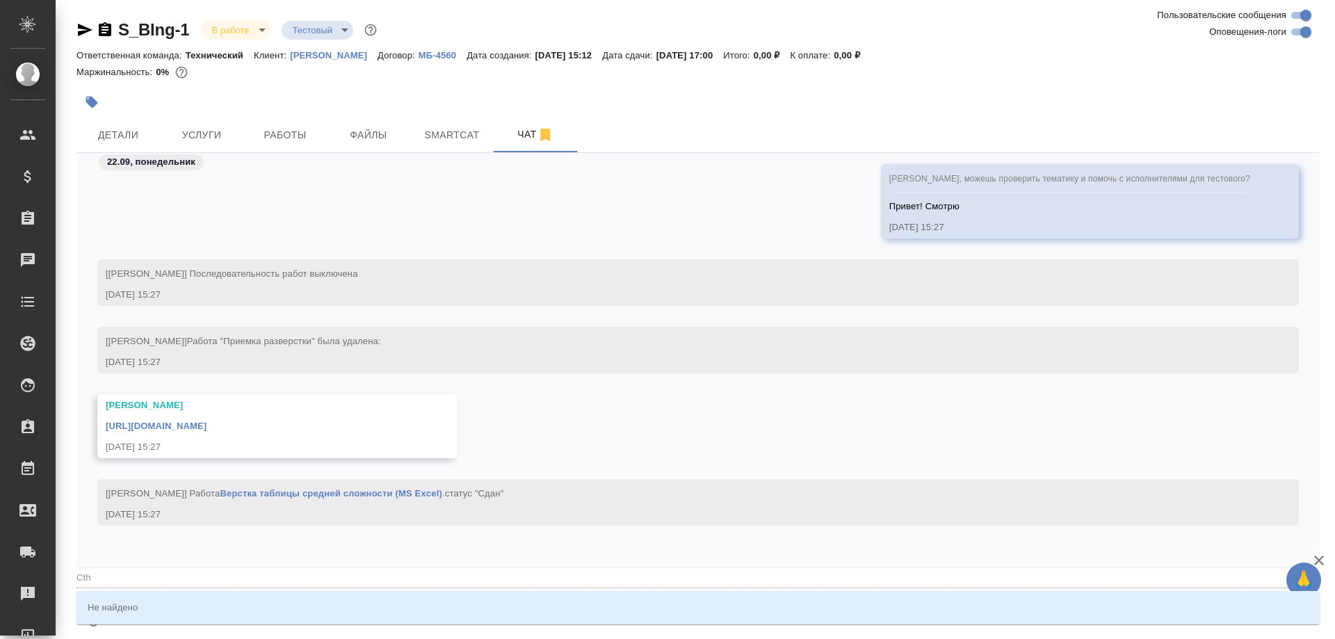
type input "Ct"
type textarea "@C"
type input "C"
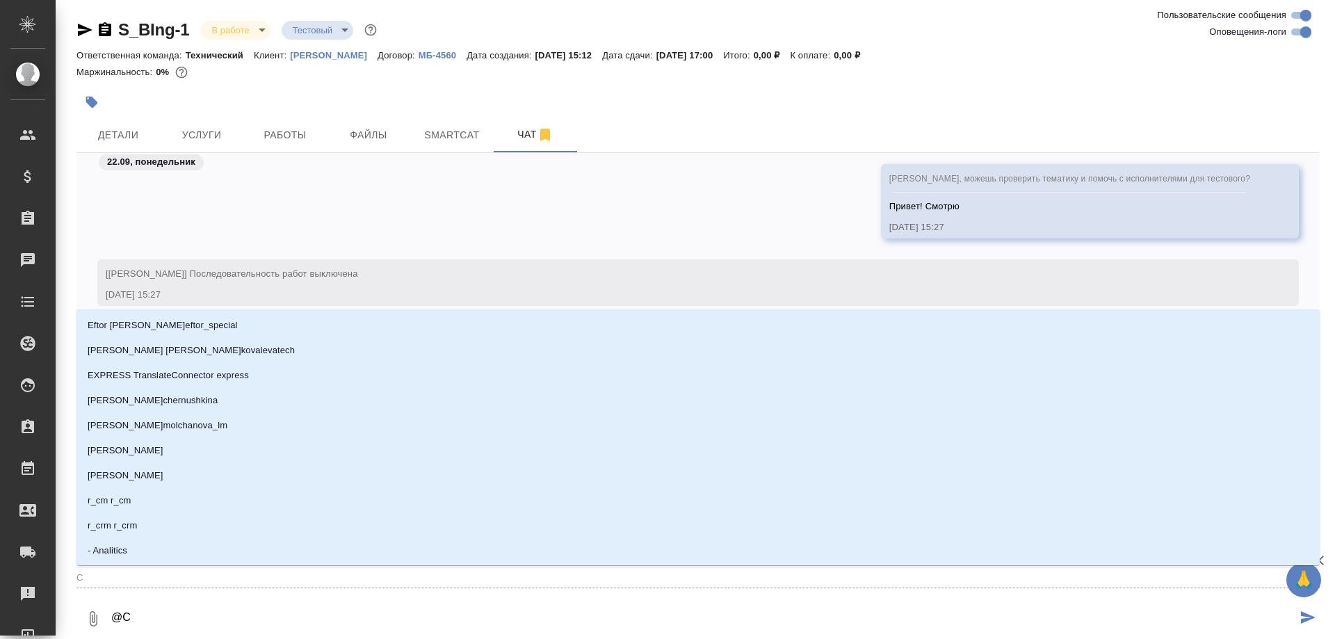
type textarea "@"
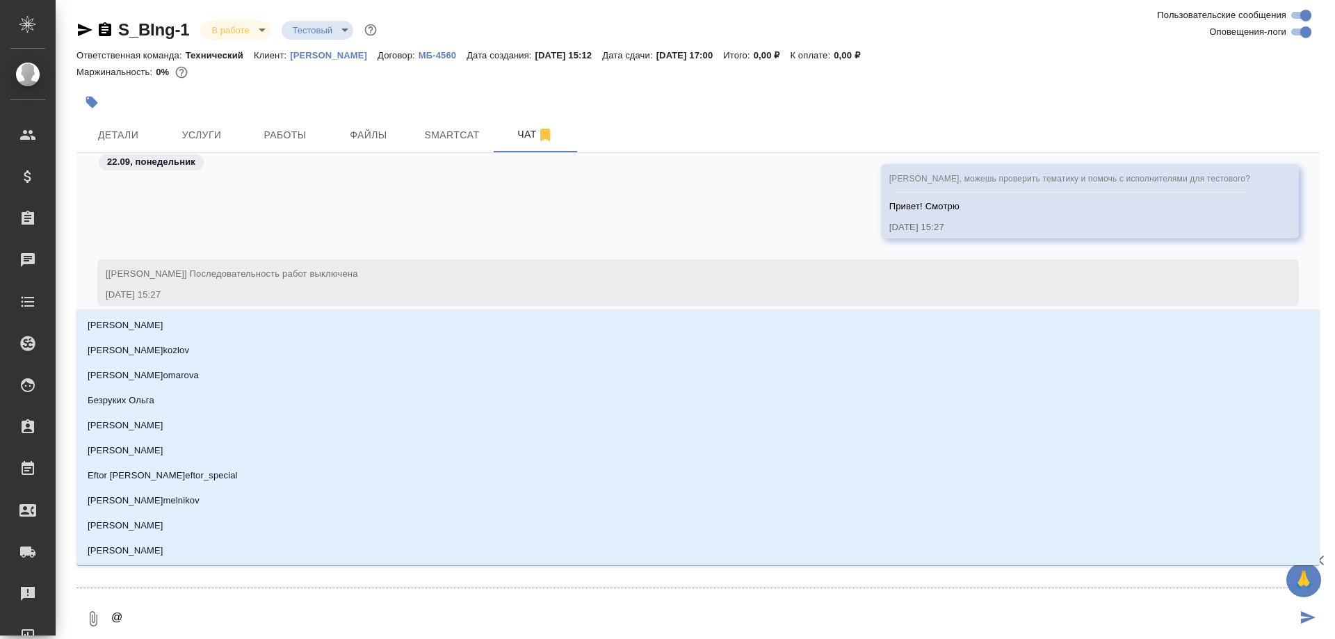
type textarea "@С"
type input "С"
type textarea "@Се"
type input "Се"
type textarea "@Сер"
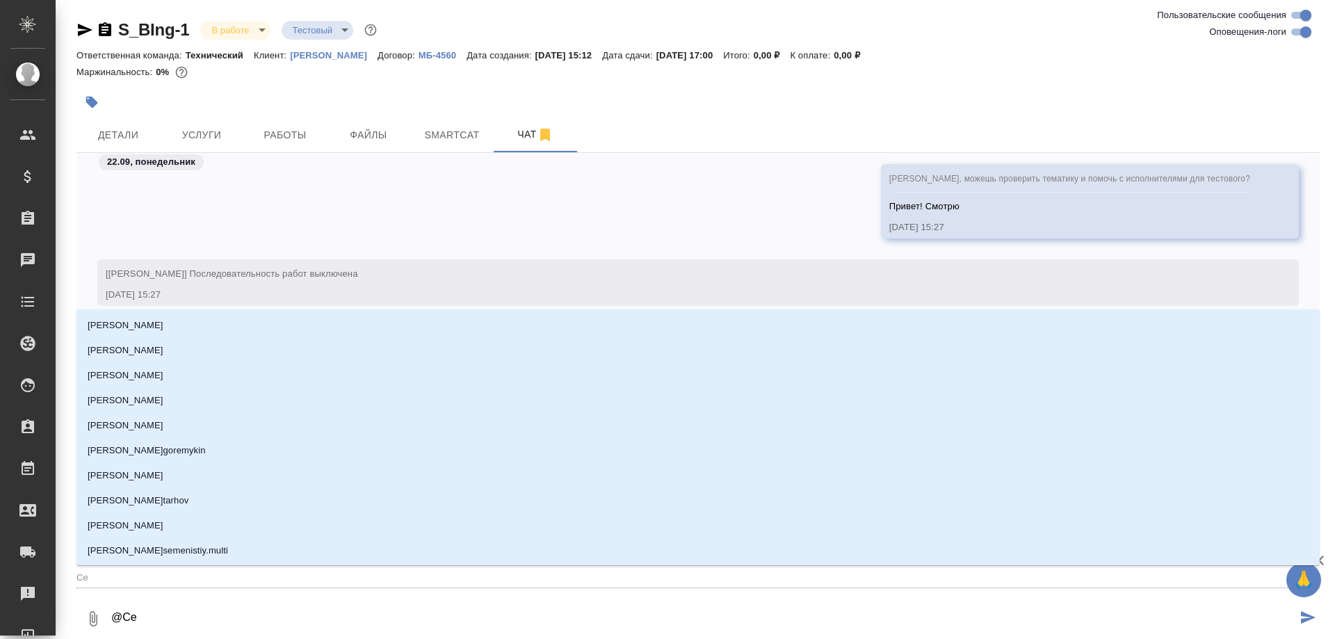
type input "Сер"
type textarea "@Серг"
type input "Серг"
type textarea "@Серге"
type input "Серге"
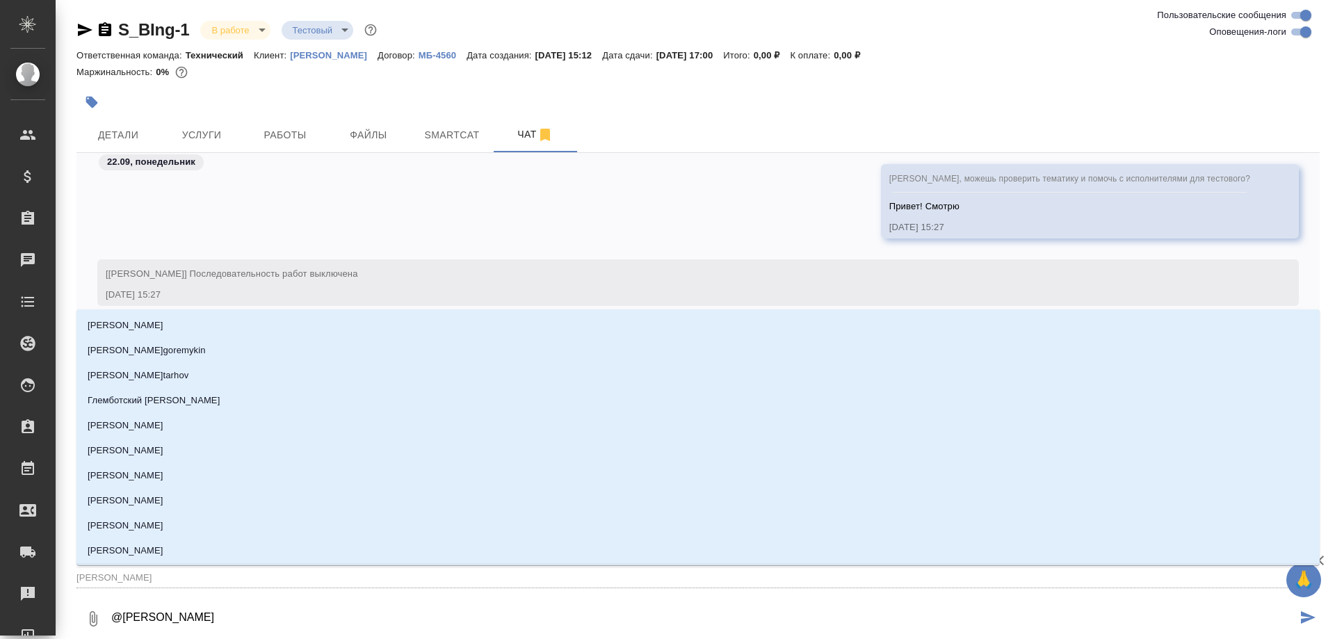
type textarea "@Сергее"
type input "Сергее"
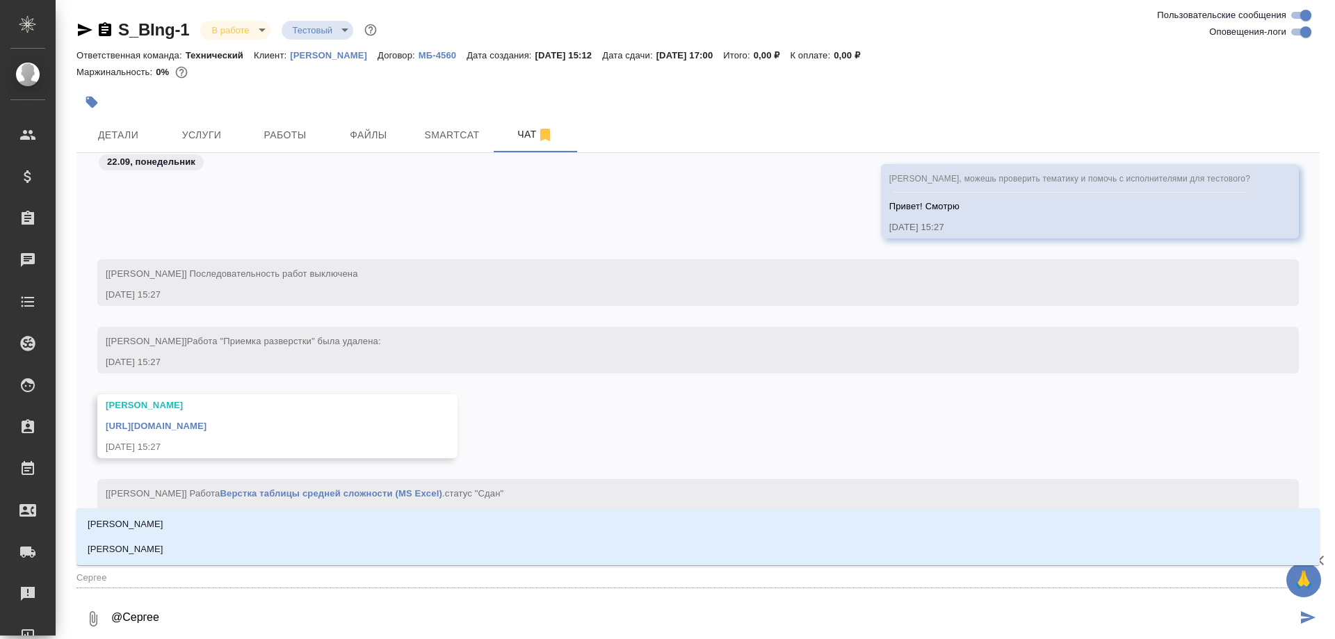
type textarea "@Сергеев"
type input "Сергеев"
type textarea "@Сергеева"
type input "Сергеева"
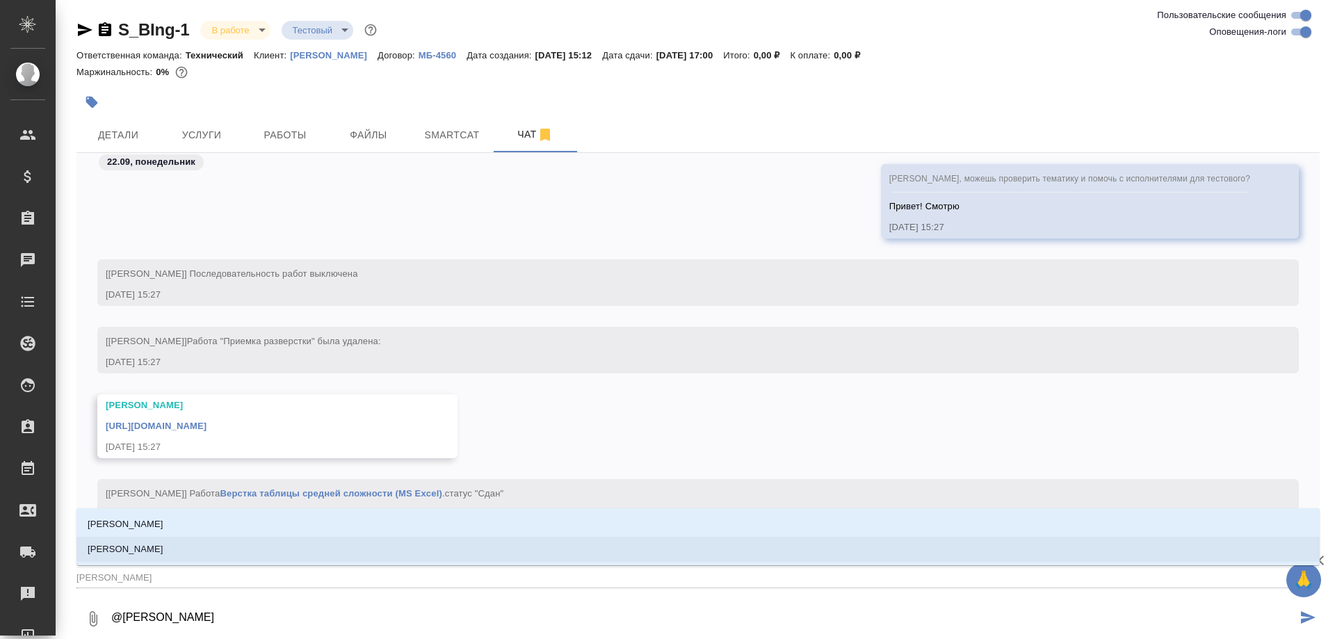
click at [143, 548] on p "[PERSON_NAME]" at bounding box center [126, 549] width 76 height 14
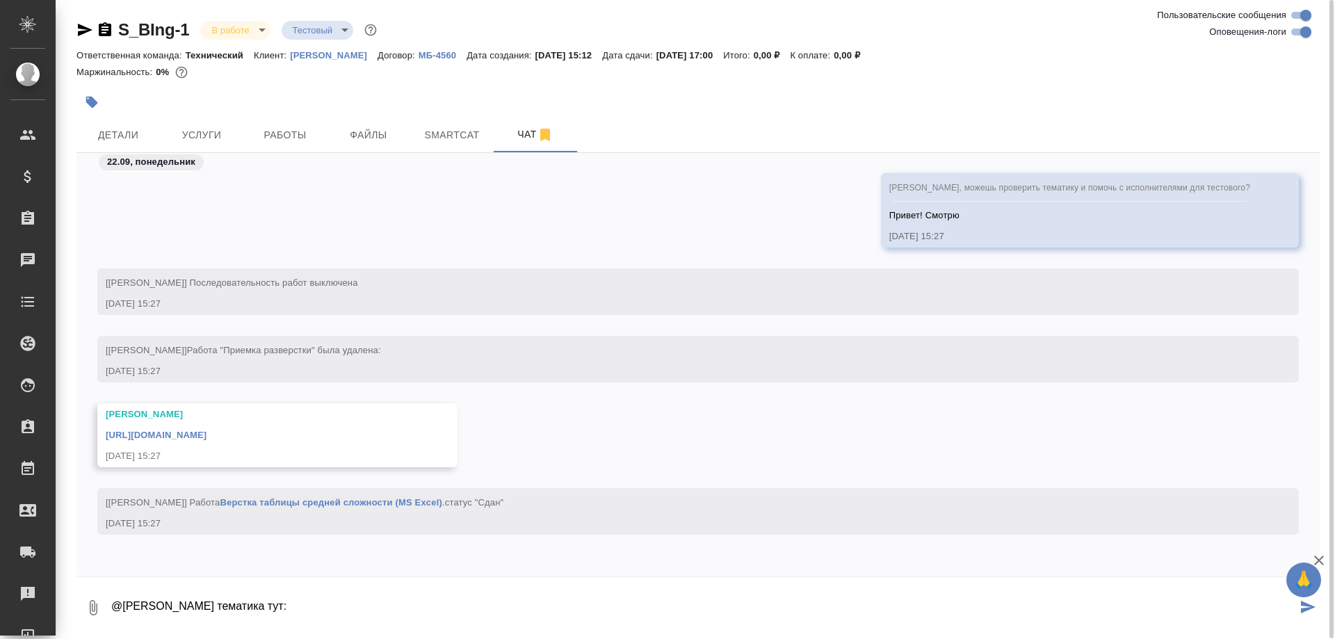
paste textarea "Так, у нас тут 1) КИ, 2) фарма 3) скорее клин. мед, 4) производство"
drag, startPoint x: 325, startPoint y: 606, endPoint x: 395, endPoint y: 609, distance: 70.3
click at [395, 609] on textarea "@Сергеева Анастасия По тематика тут: Так, у нас тут 1) КИ, 2) фарма 3) скорее к…" at bounding box center [703, 607] width 1187 height 47
click at [641, 605] on textarea "@Сергеева Анастасия По тематика тут: 1) КИ, 2) фарма 3) скорее клин. мед, 4) пр…" at bounding box center [703, 607] width 1187 height 47
paste textarea "1) Водянникова, Атминис, Васильева, Горчилина, Никитина, можно Гладий 2) Гладий…"
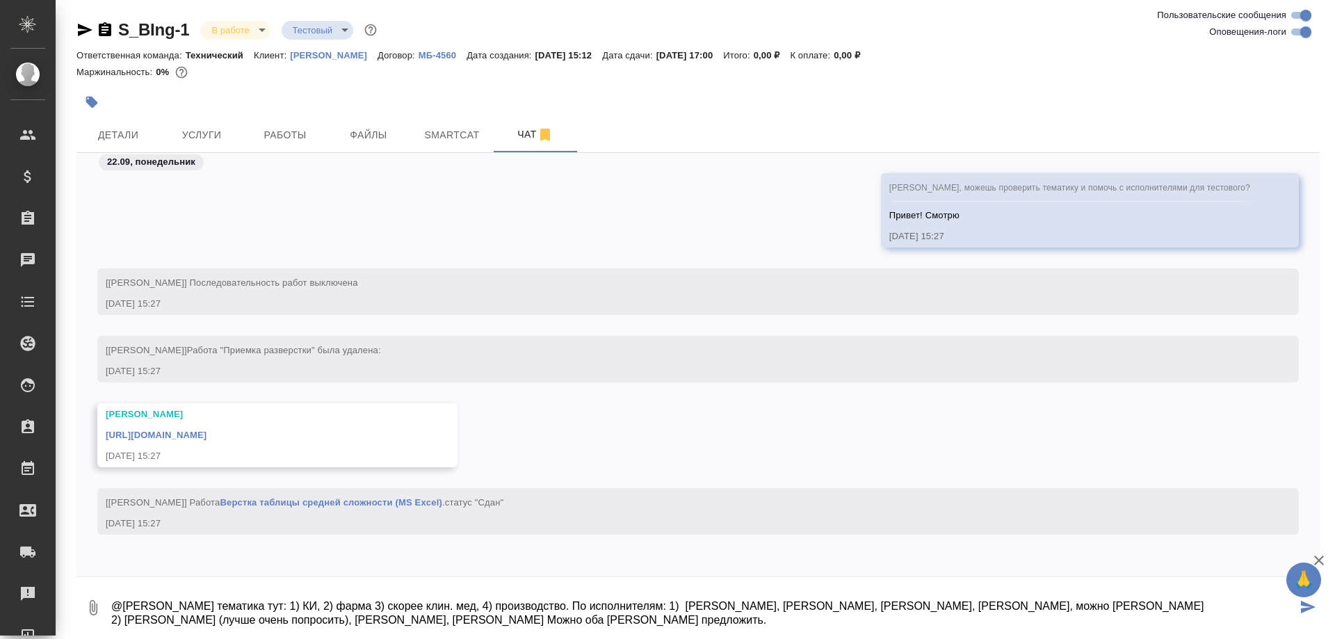
paste textarea "3) Черняева, Горчилина 4) Черняева"
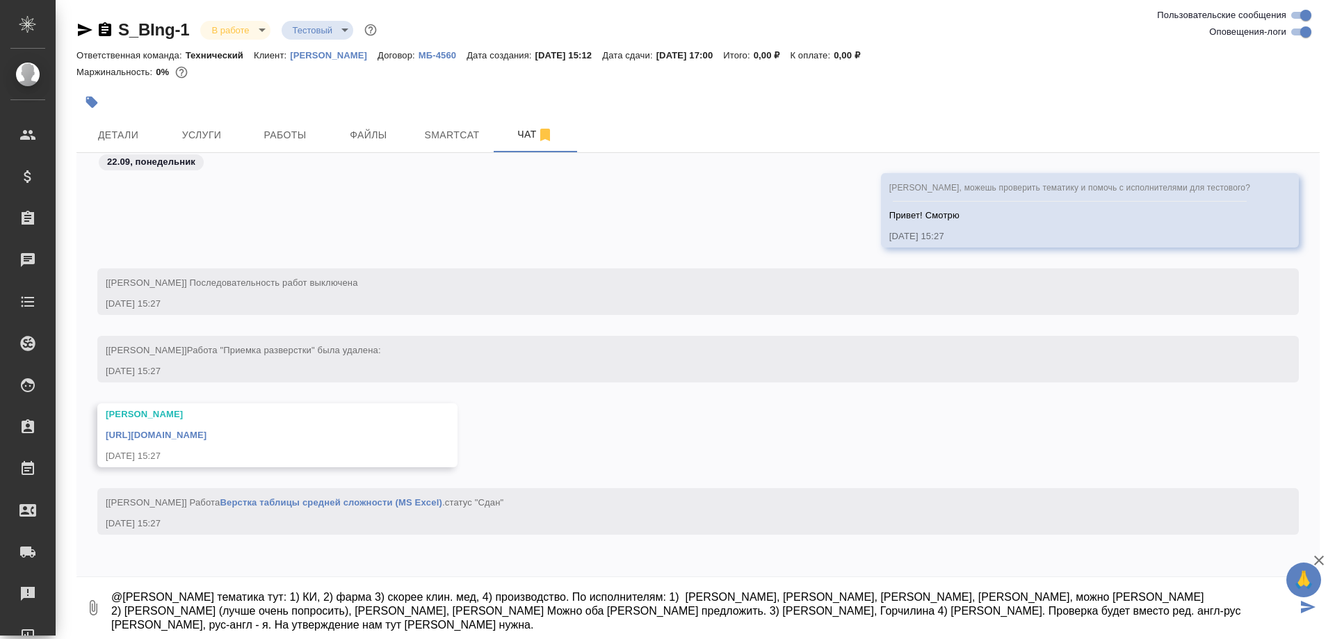
type textarea "@Сергеева Анастасия По тематика тут: 1) КИ, 2) фарма 3) скорее клин. мед, 4) пр…"
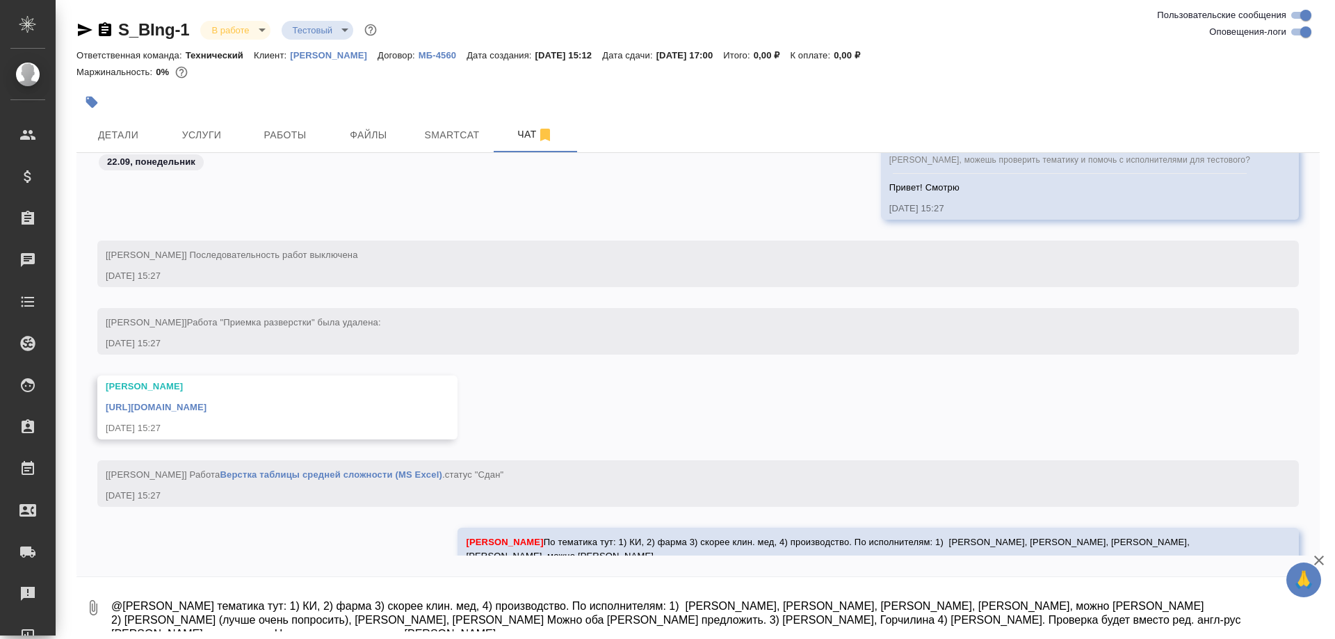
scroll to position [2513, 0]
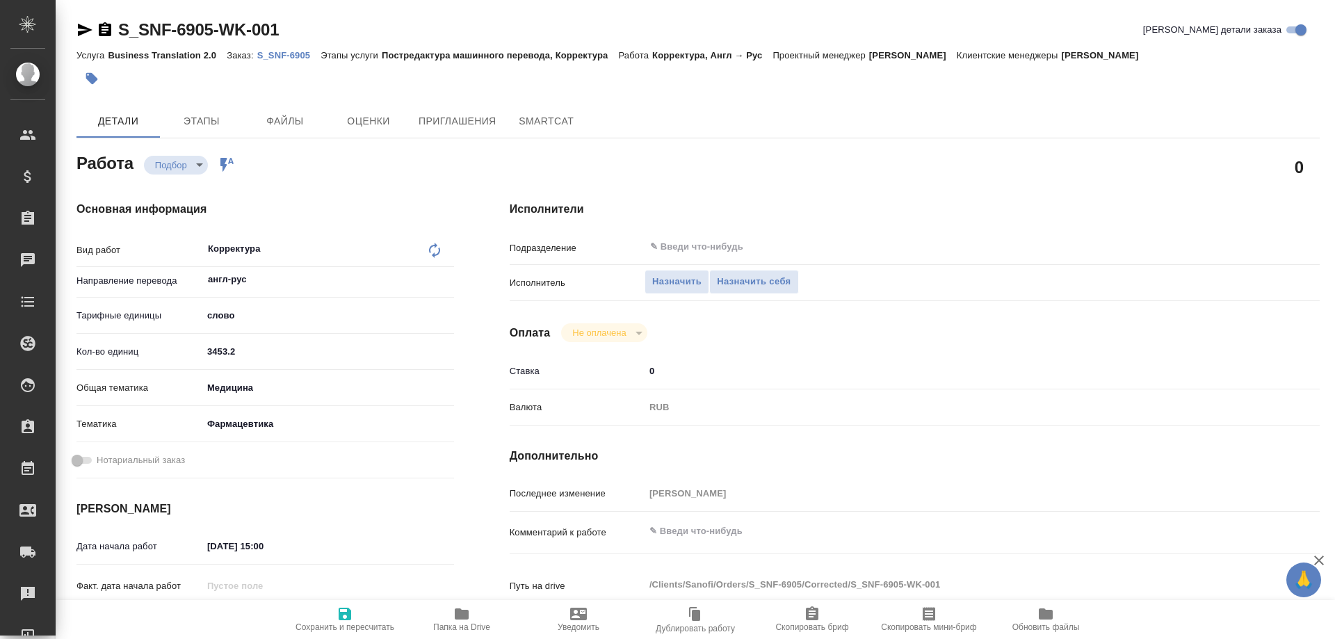
type textarea "x"
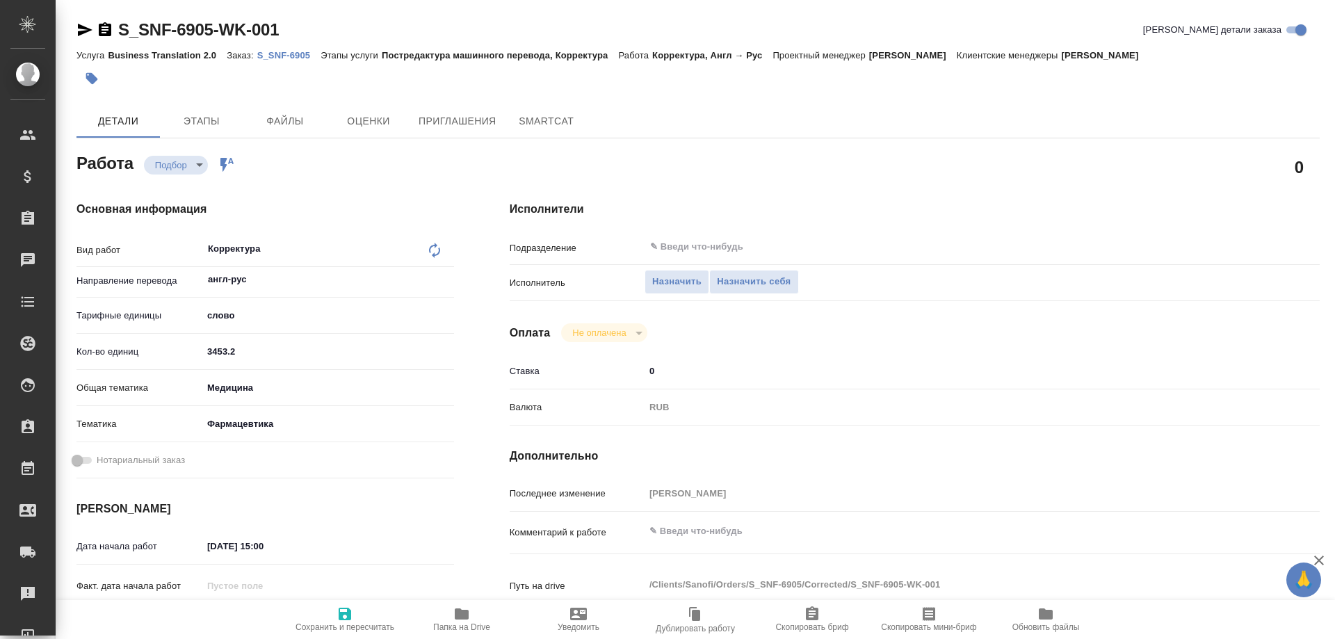
type textarea "x"
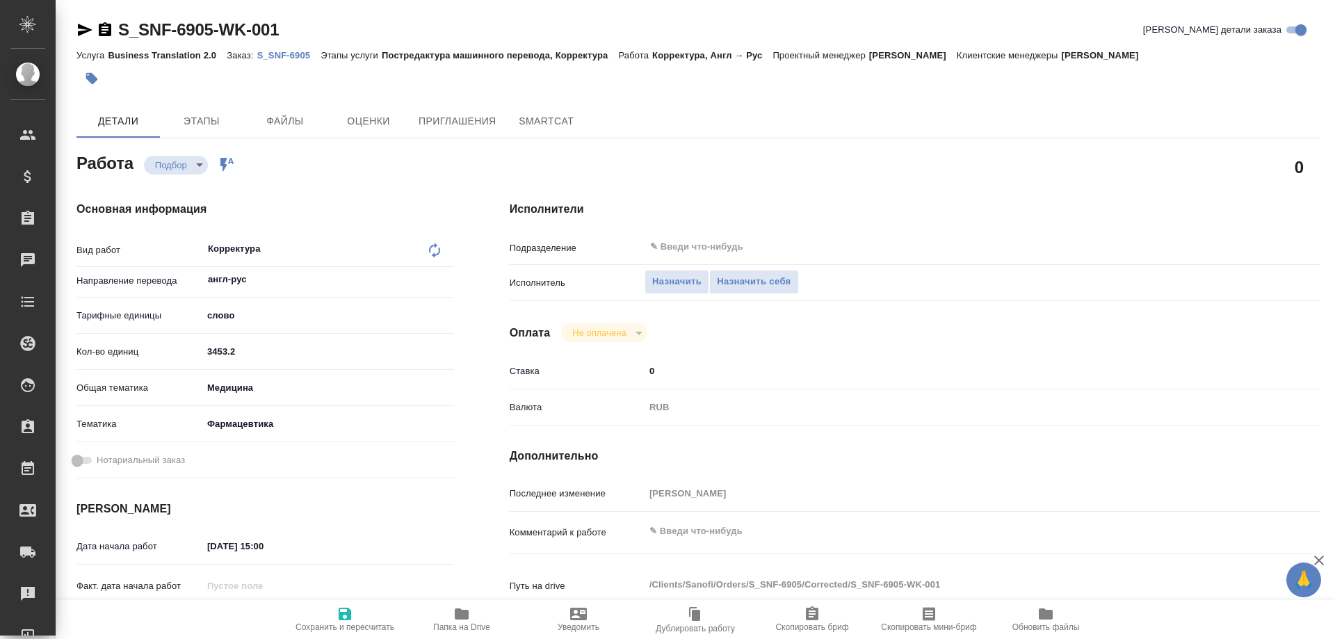
type textarea "x"
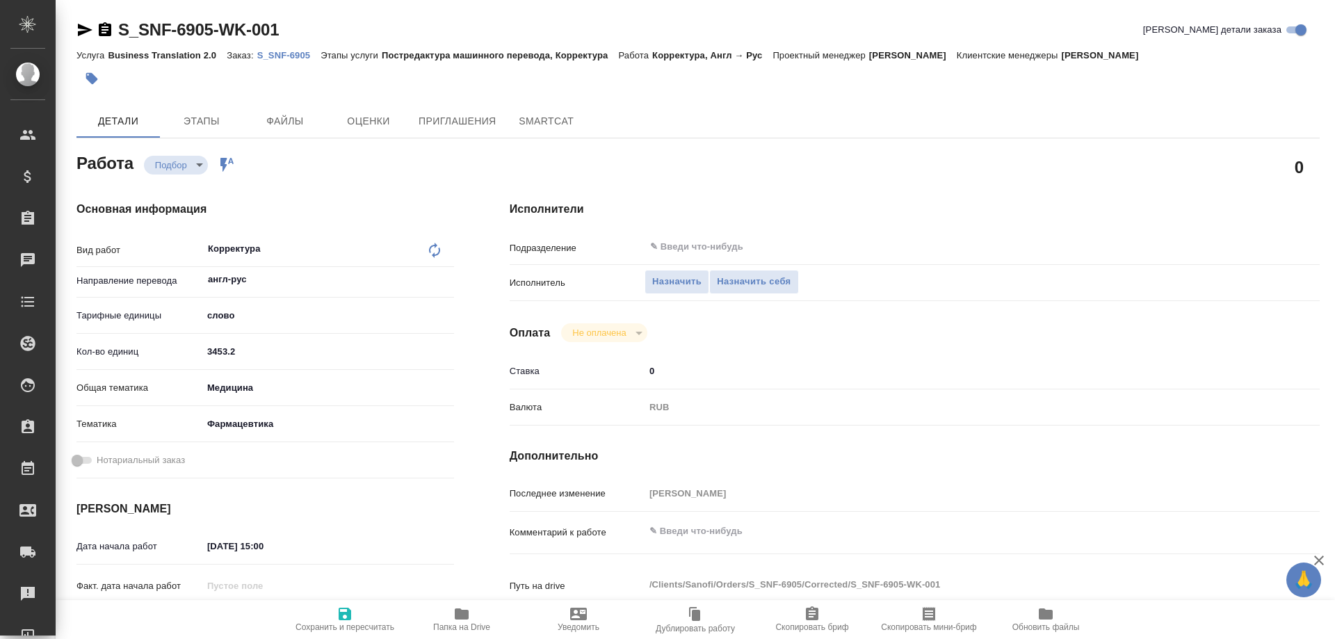
type textarea "x"
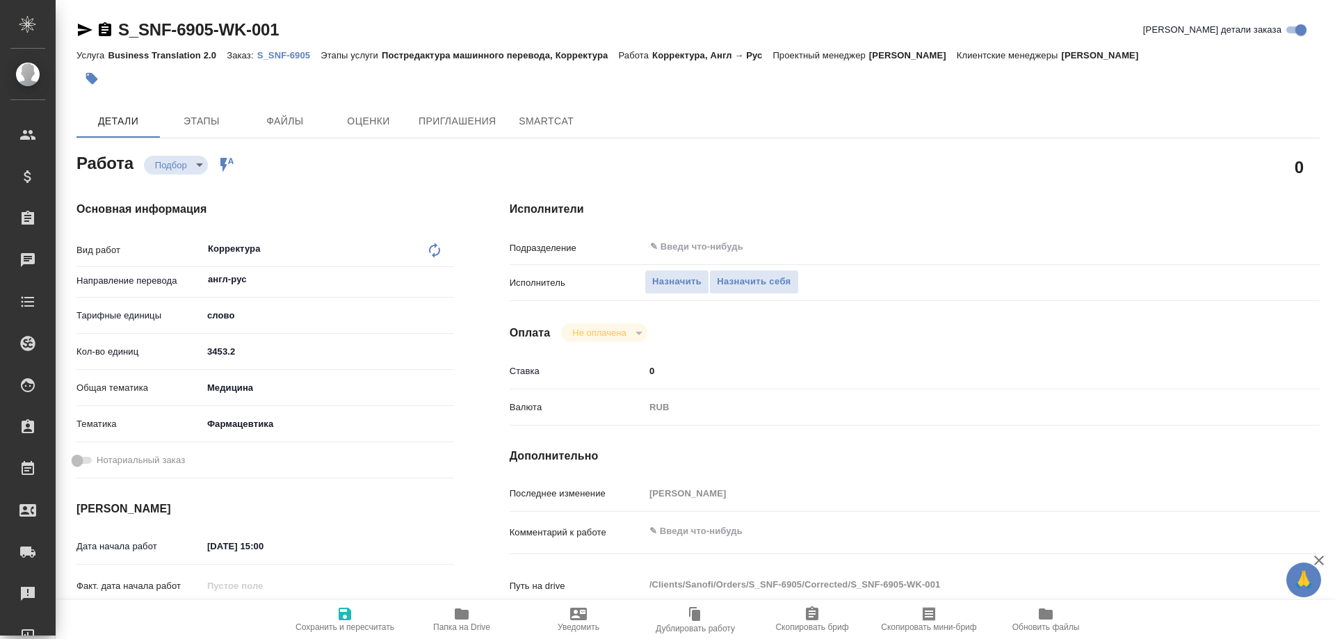
type textarea "x"
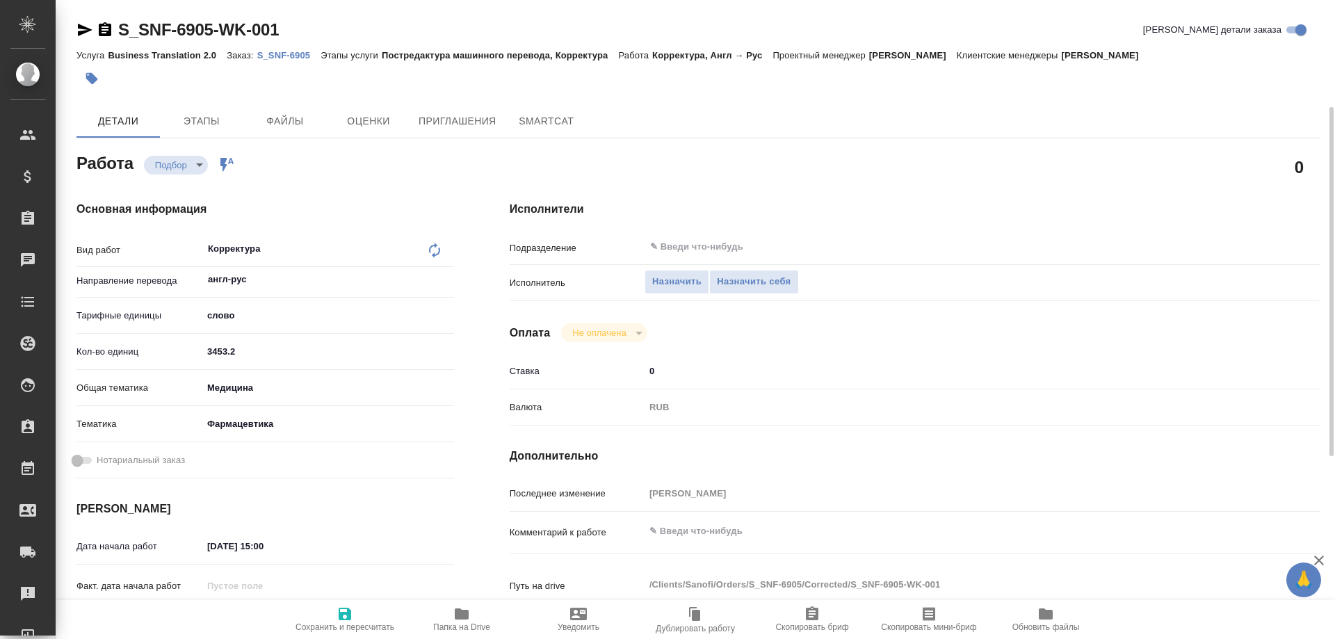
scroll to position [209, 0]
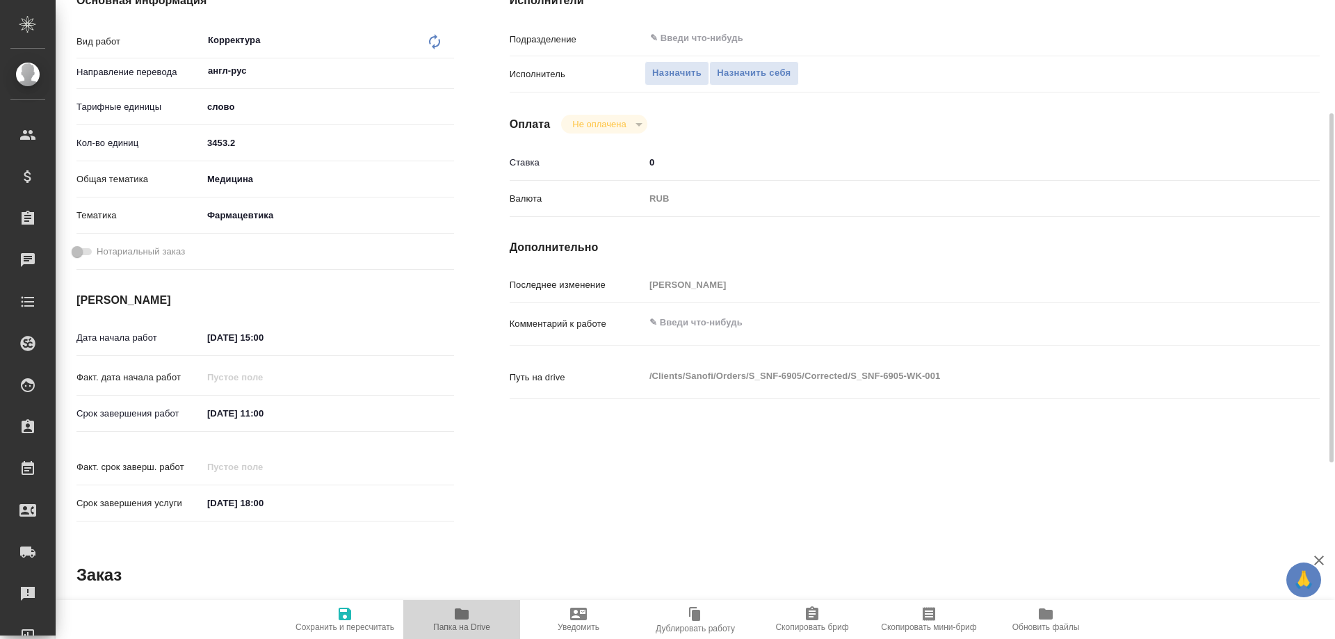
click at [462, 614] on icon "button" at bounding box center [462, 614] width 14 height 11
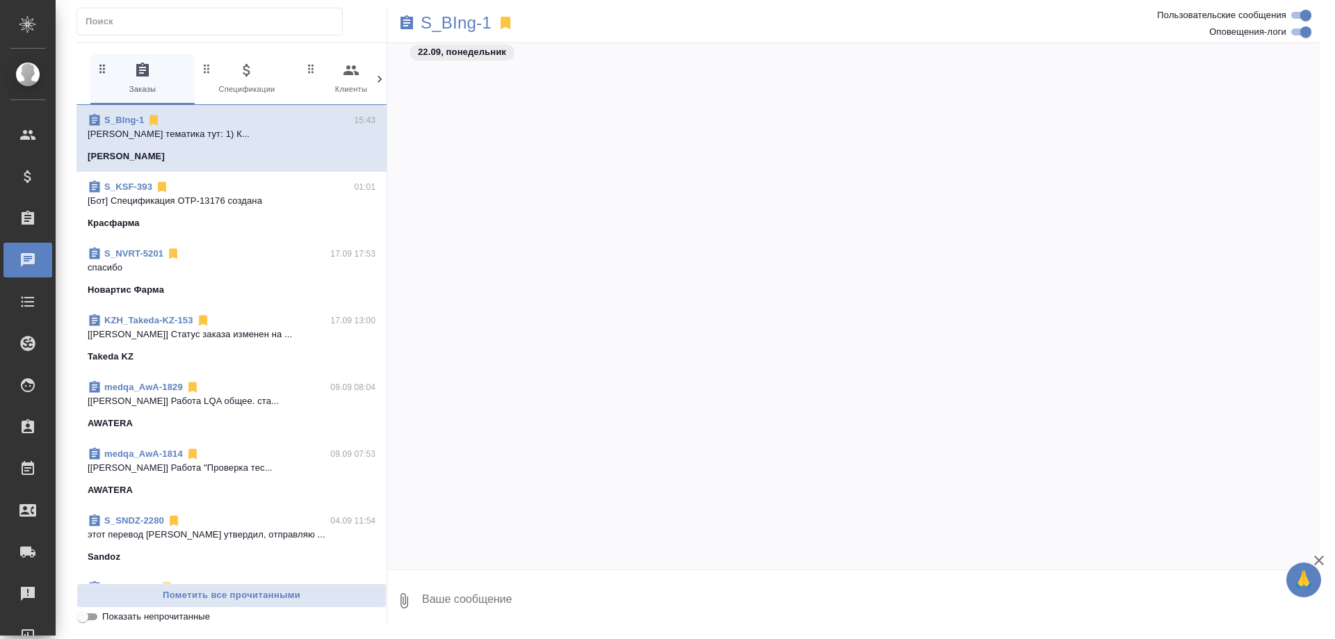
scroll to position [2311, 0]
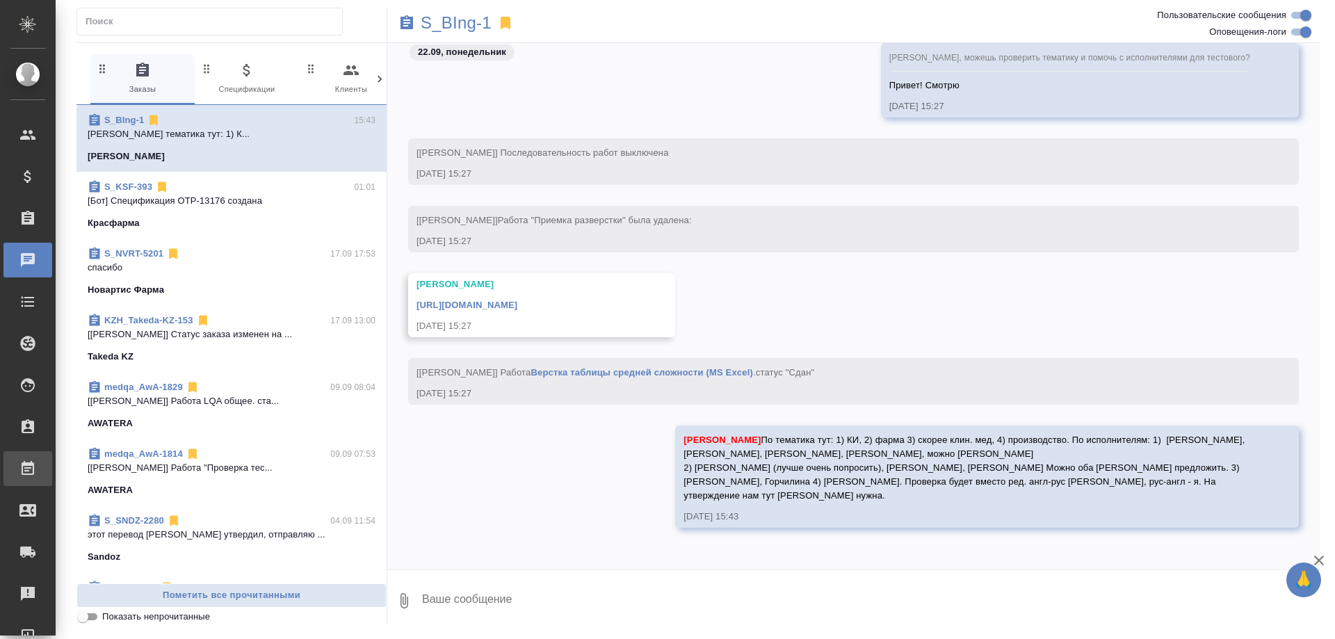
click at [28, 467] on div "Работы" at bounding box center [10, 468] width 35 height 21
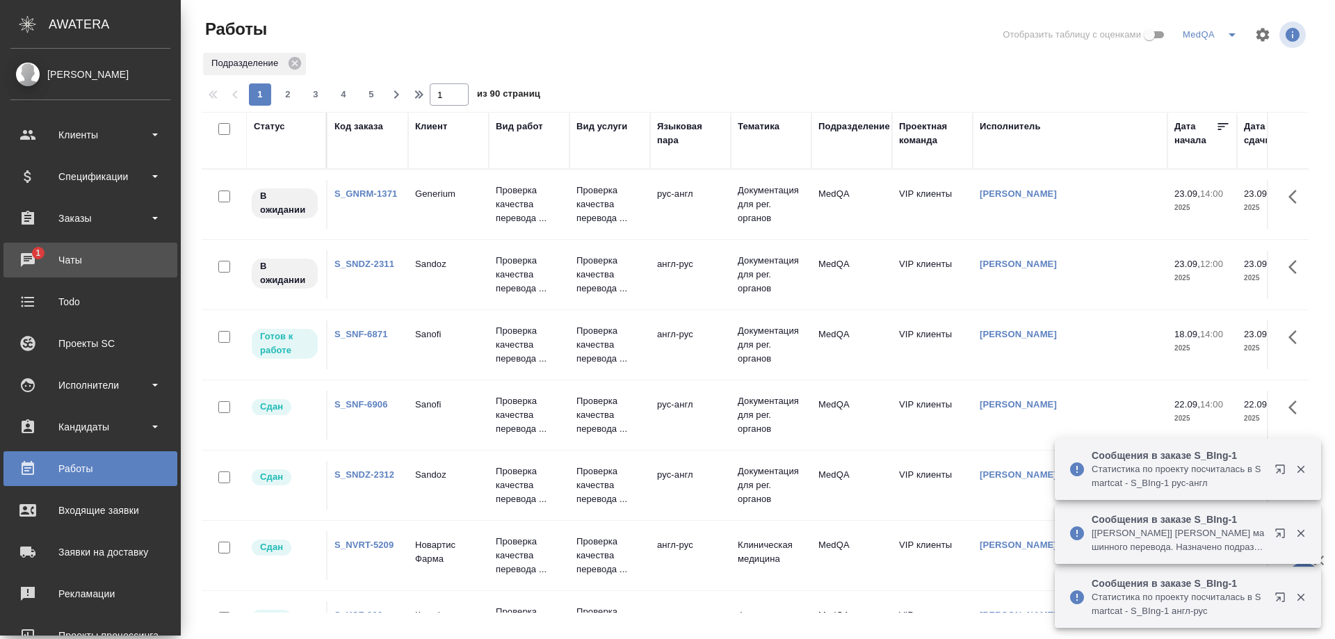
click at [52, 259] on div "Чаты" at bounding box center [90, 260] width 160 height 21
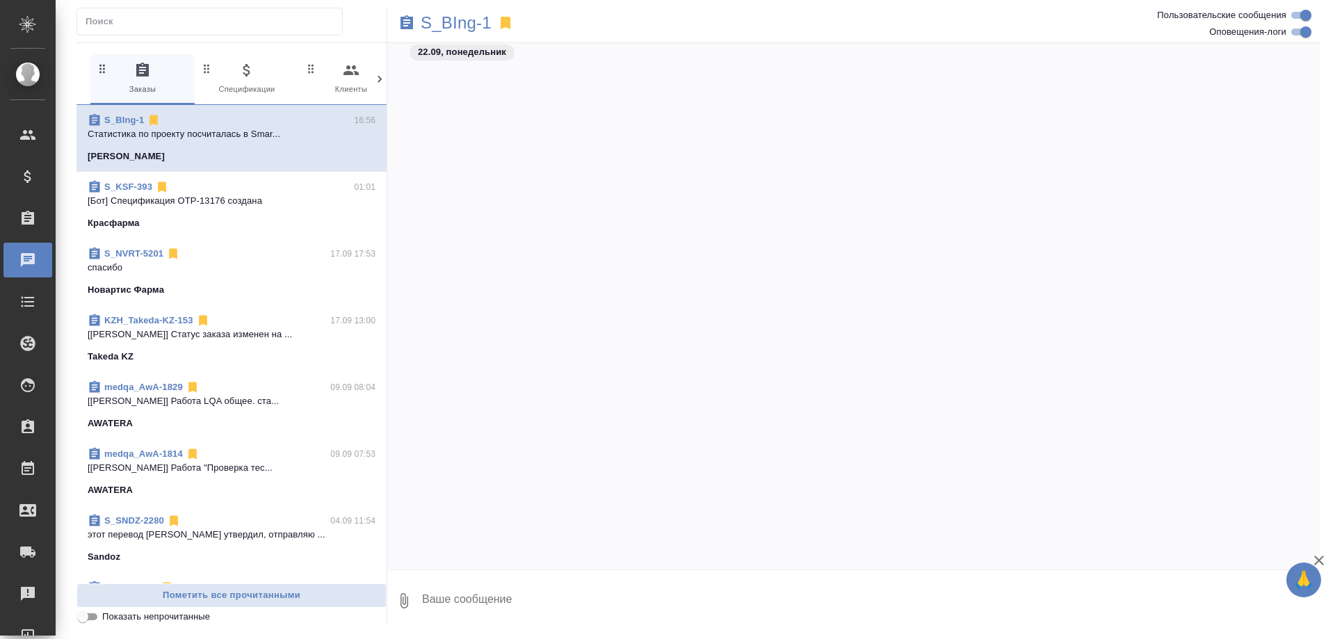
scroll to position [3615, 0]
